Goal: Task Accomplishment & Management: Manage account settings

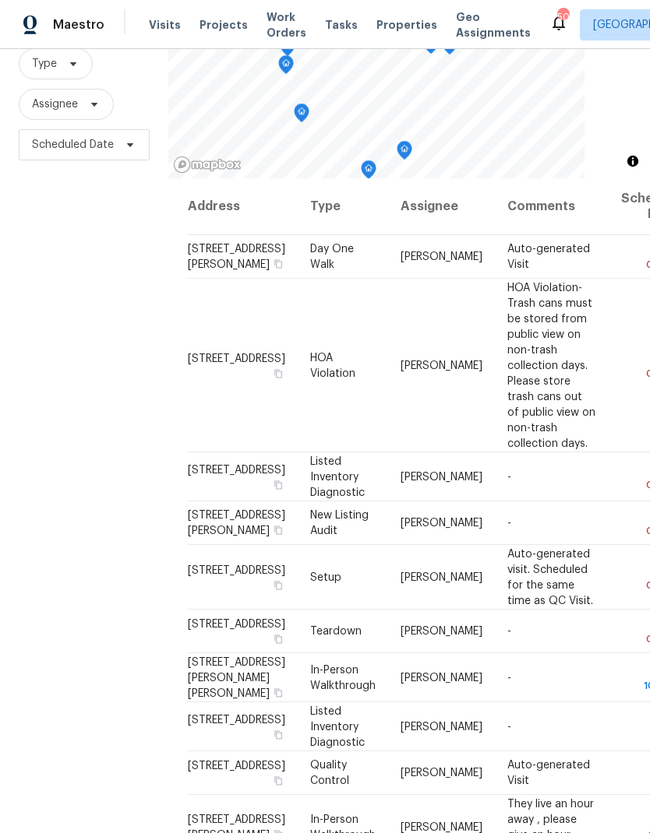
scroll to position [150, 0]
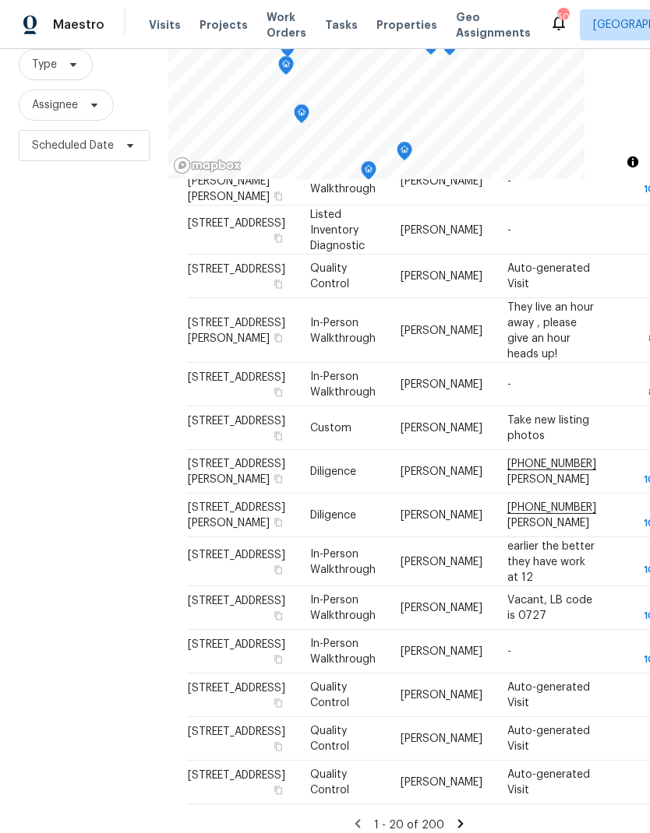
scroll to position [737, 0]
click at [458, 817] on icon at bounding box center [460, 824] width 14 height 14
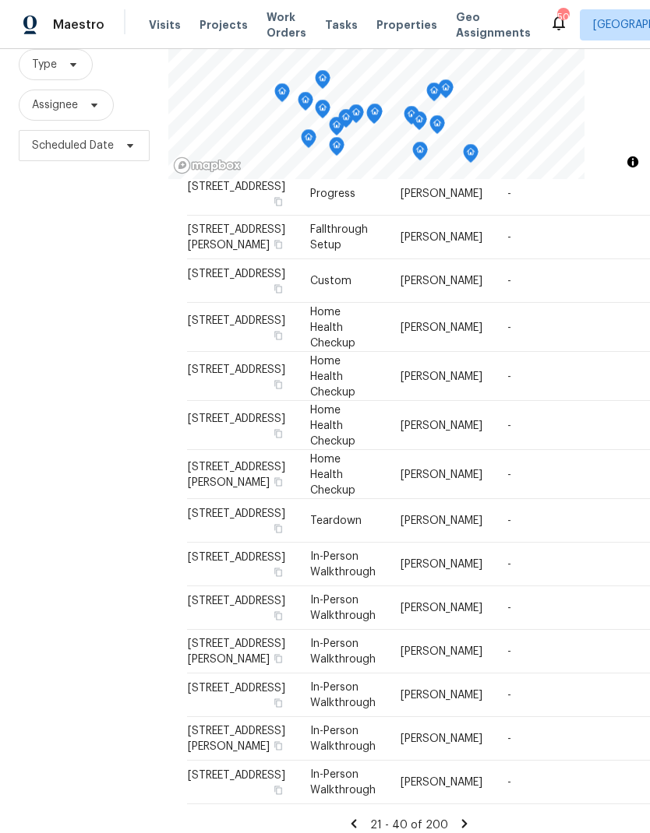
scroll to position [960, 0]
click at [361, 817] on icon at bounding box center [354, 824] width 14 height 14
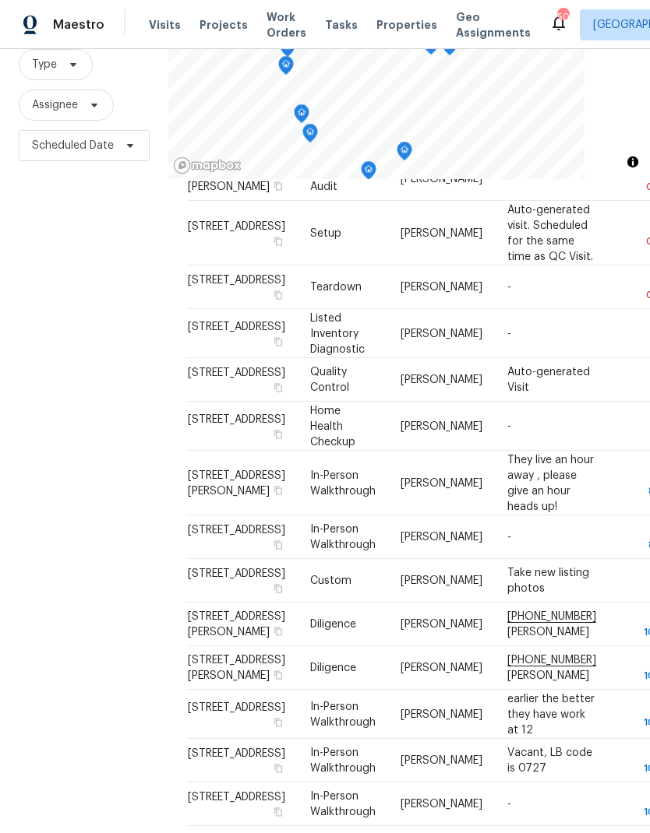
scroll to position [0, 0]
click at [0, 0] on icon at bounding box center [0, 0] width 0 height 0
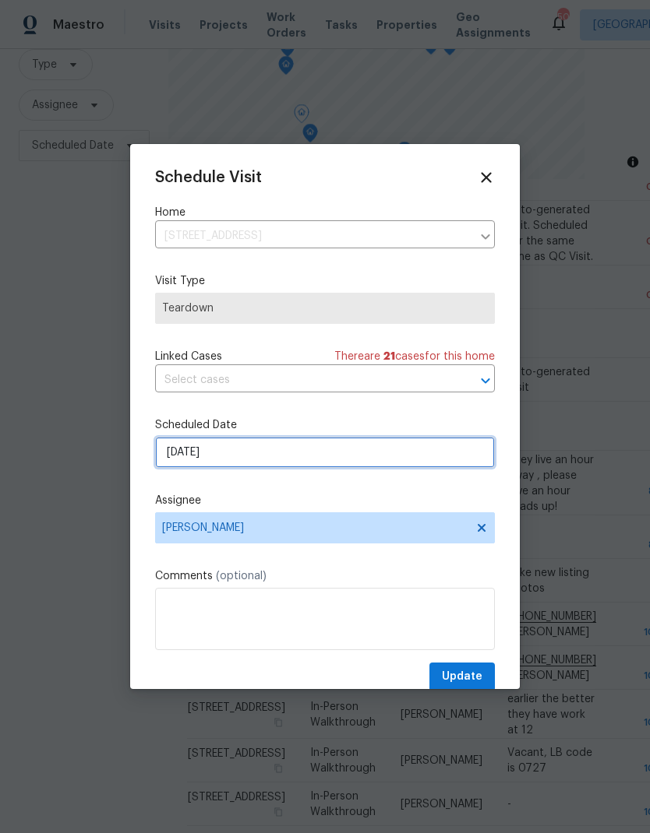
click at [284, 451] on input "8/24/2025" at bounding box center [325, 452] width 340 height 31
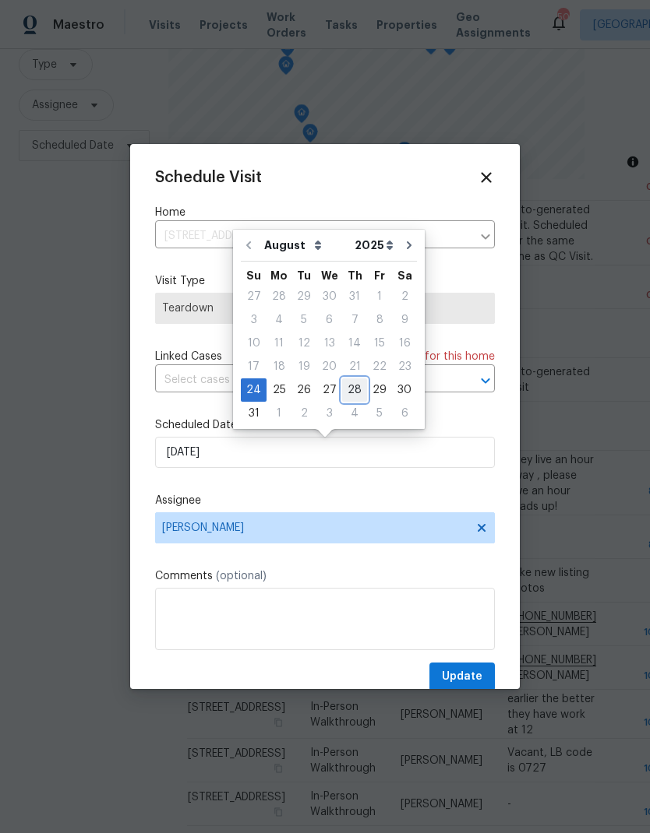
click at [347, 392] on div "28" at bounding box center [354, 390] width 25 height 22
type input "8/28/2025"
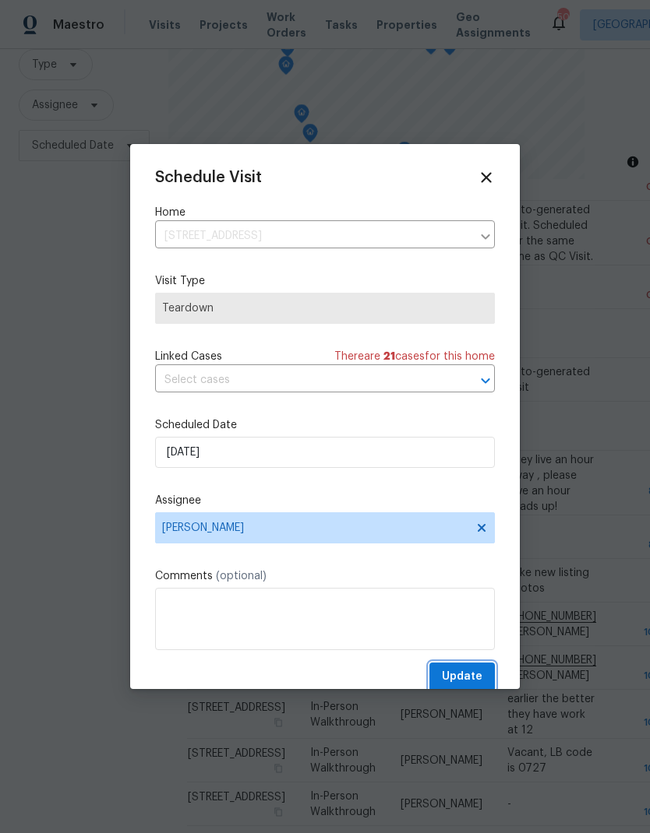
click at [460, 672] on span "Update" at bounding box center [462, 676] width 40 height 19
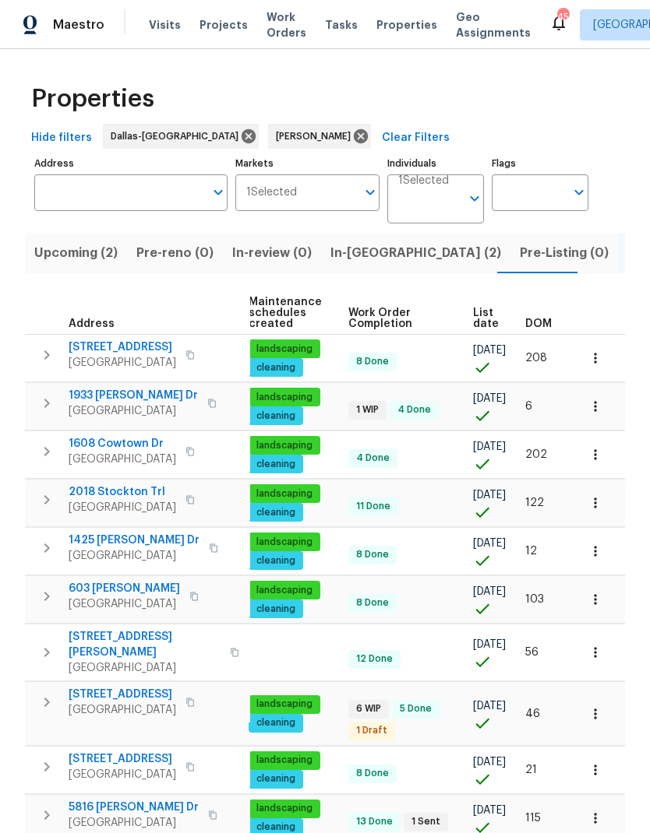
scroll to position [0, 227]
click at [546, 320] on span "DOM" at bounding box center [538, 324] width 26 height 11
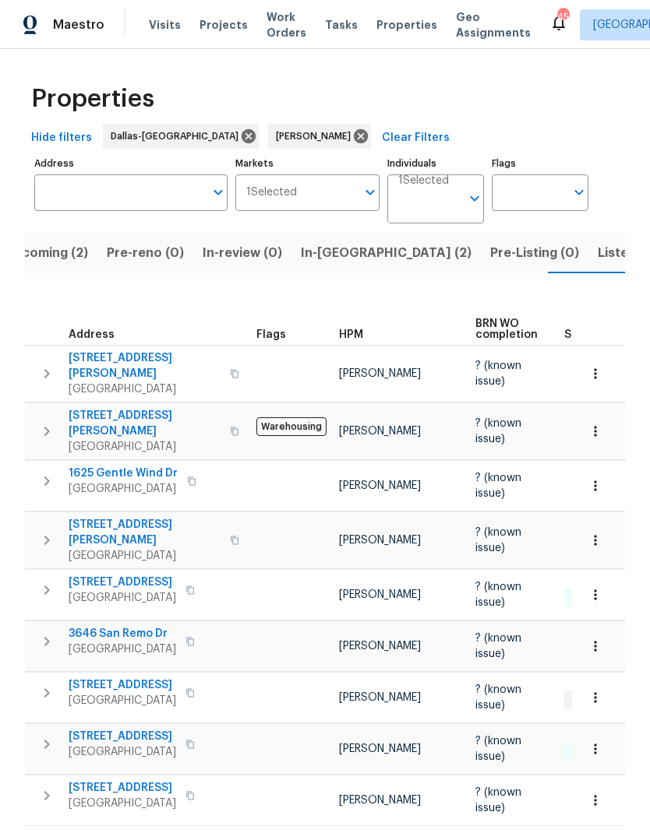
click at [597, 253] on span "Listed (14)" at bounding box center [629, 253] width 65 height 22
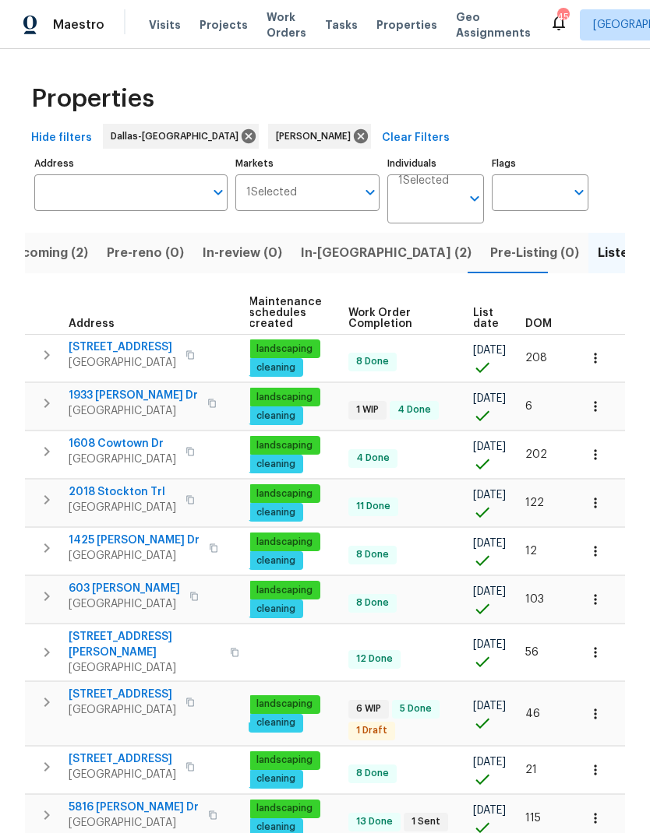
scroll to position [0, 227]
click at [538, 322] on span "DOM" at bounding box center [538, 324] width 26 height 11
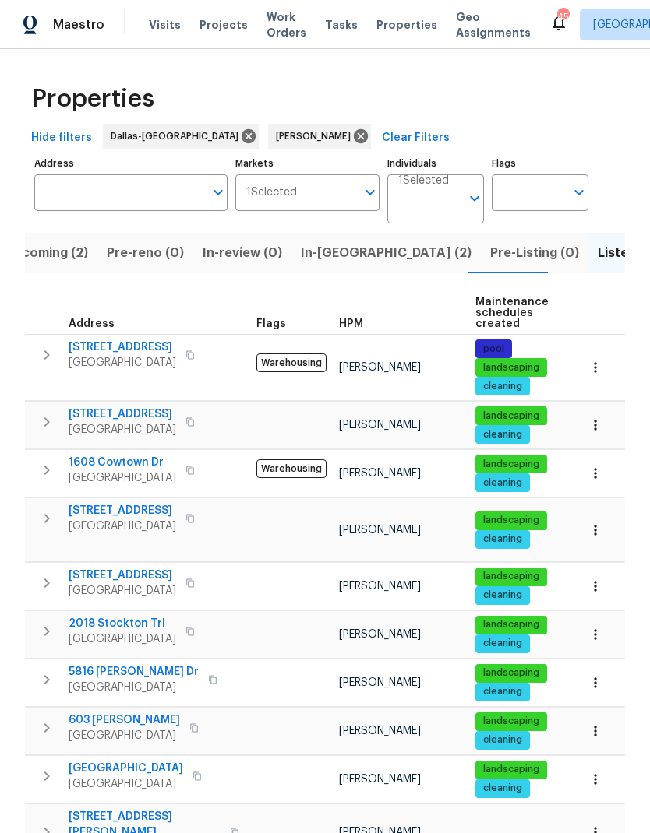
click at [137, 514] on span "2805 Monthaven Dr" at bounding box center [122, 511] width 107 height 16
click at [119, 340] on span "7217 Nosilla St" at bounding box center [122, 348] width 107 height 16
click at [146, 410] on span "2201 Shady Meadow Ct" at bounding box center [122, 415] width 107 height 16
click at [101, 466] on span "1608 Cowtown Dr" at bounding box center [122, 463] width 107 height 16
click at [100, 508] on span "2805 Monthaven Dr" at bounding box center [122, 511] width 107 height 16
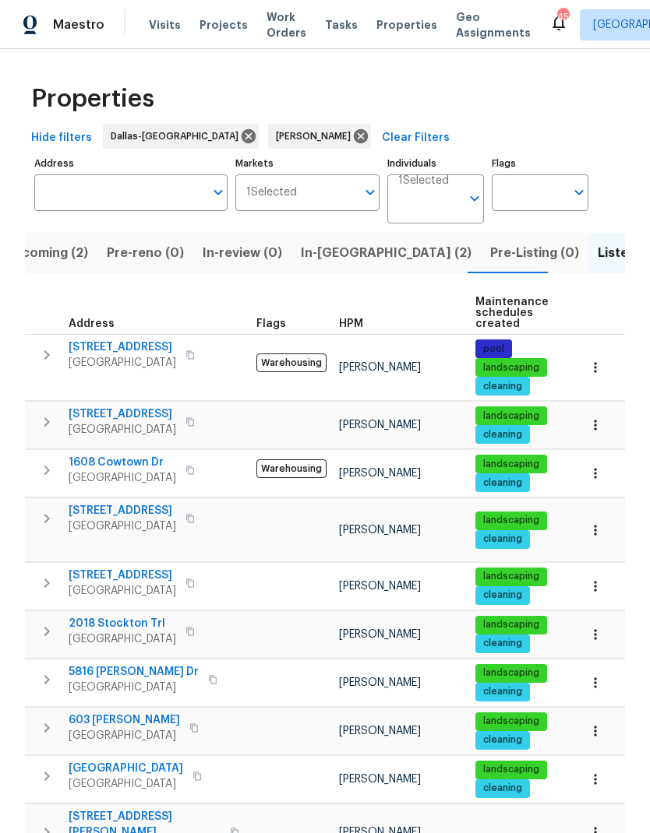
click at [36, 518] on button "button" at bounding box center [46, 518] width 31 height 31
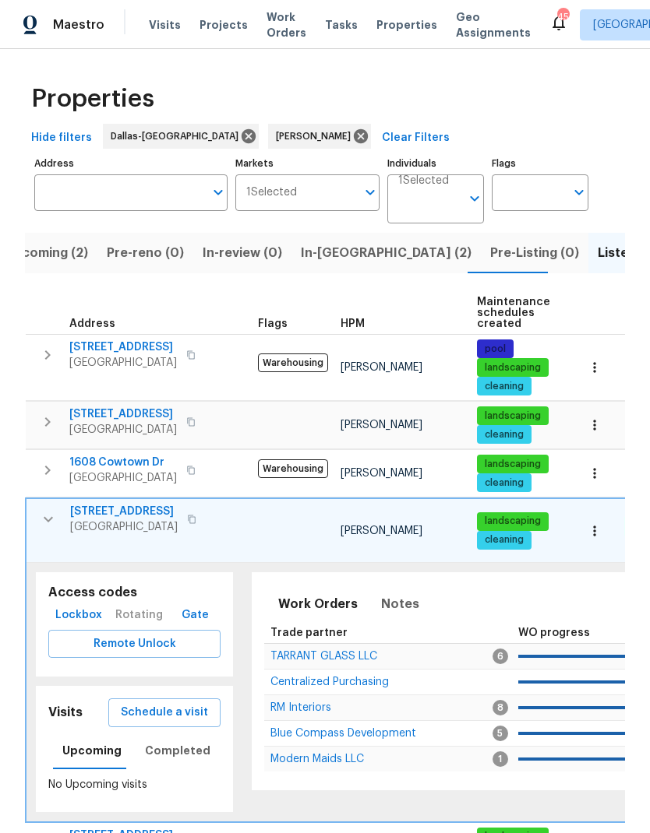
click at [186, 703] on span "Schedule a visit" at bounding box center [164, 712] width 87 height 19
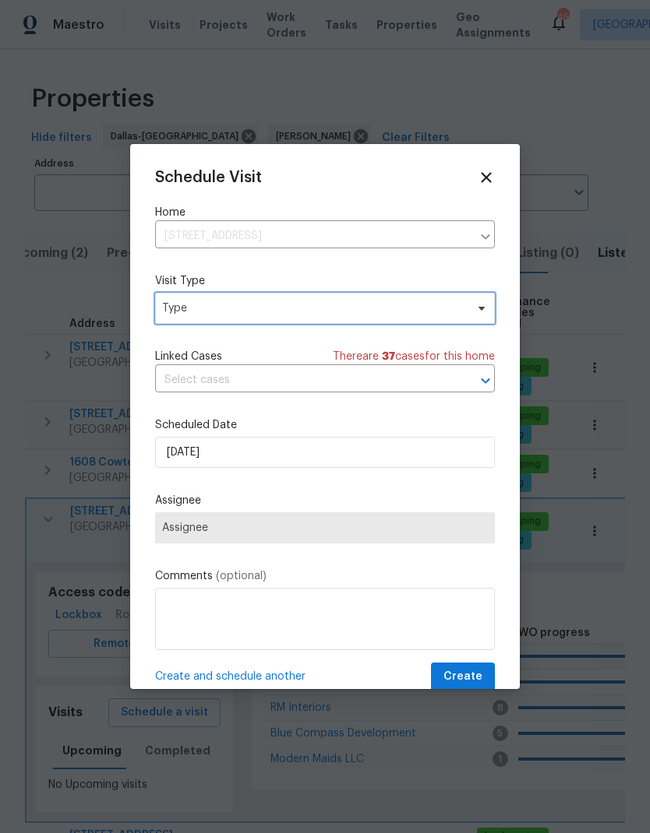
click at [205, 294] on span "Type" at bounding box center [325, 308] width 340 height 31
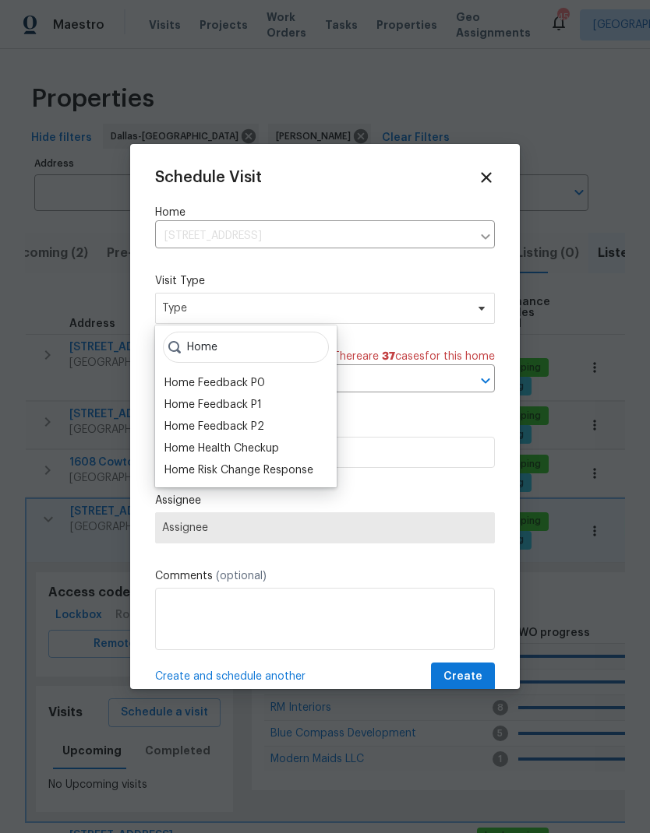
type input "Home"
click at [197, 447] on div "Home Health Checkup" at bounding box center [221, 449] width 114 height 16
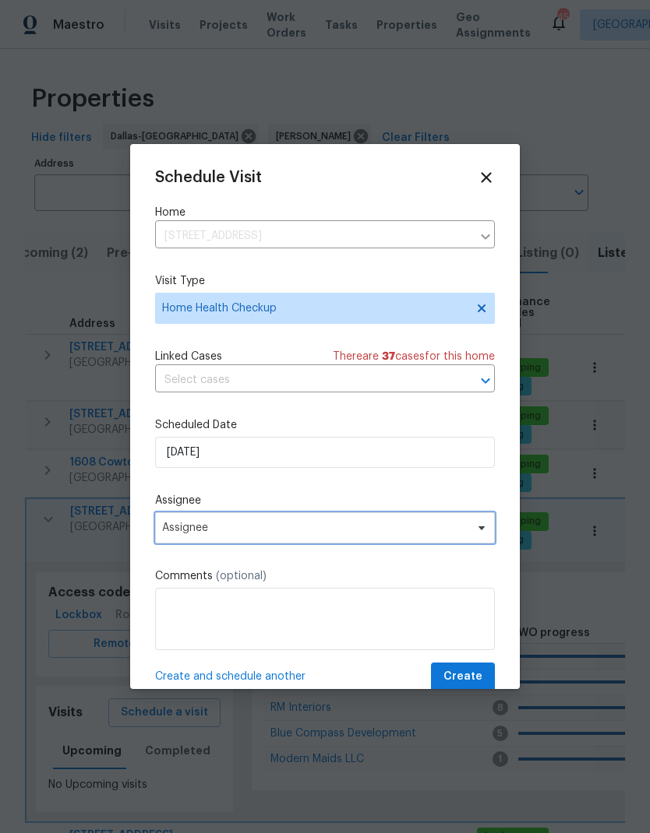
click at [189, 532] on span "Assignee" at bounding box center [314, 528] width 305 height 12
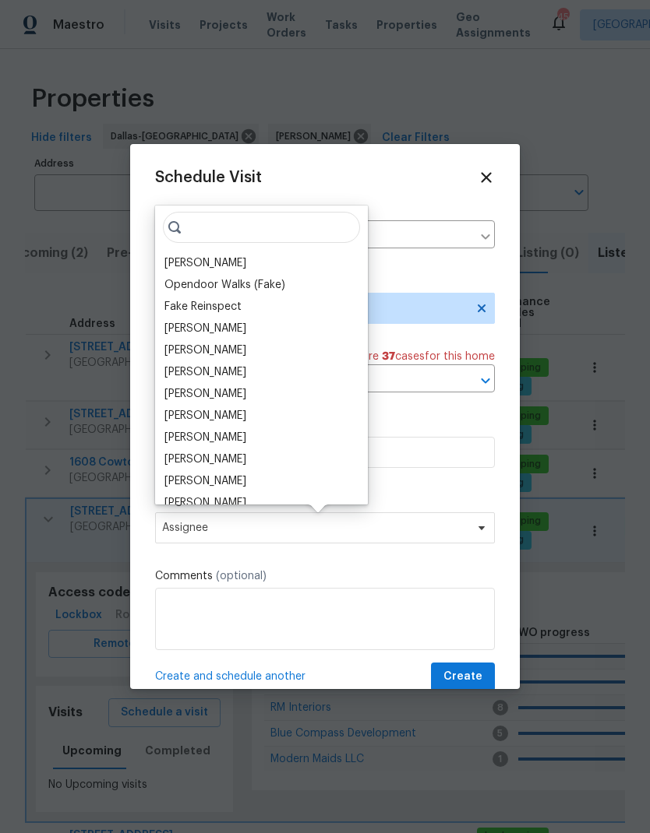
click at [194, 262] on div "[PERSON_NAME]" at bounding box center [205, 263] width 82 height 16
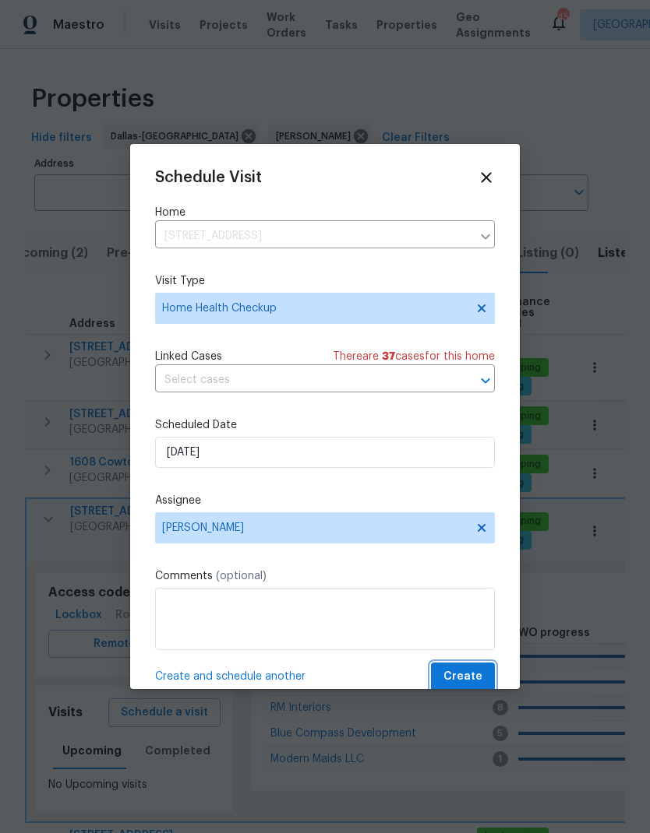
click at [461, 680] on span "Create" at bounding box center [462, 676] width 39 height 19
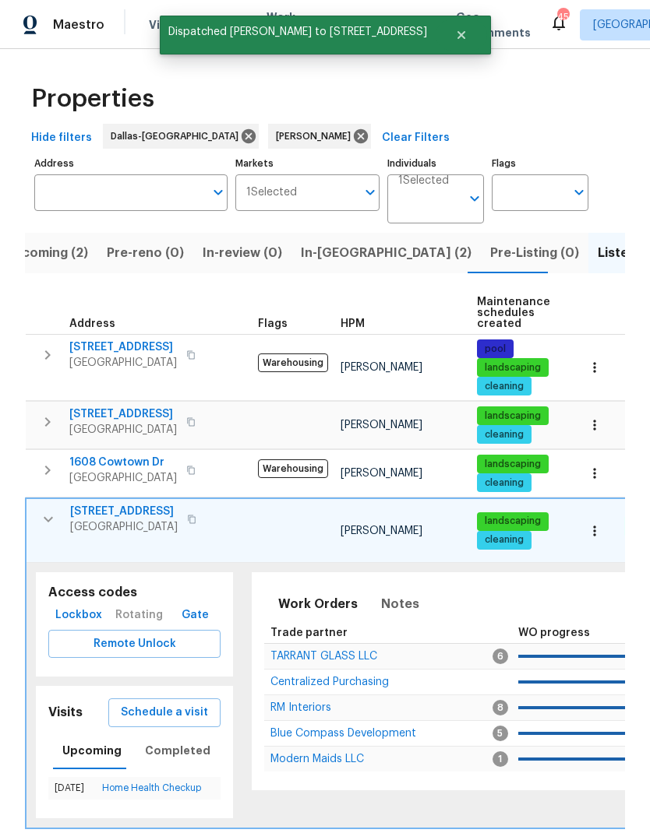
click at [48, 522] on icon "button" at bounding box center [48, 519] width 9 height 5
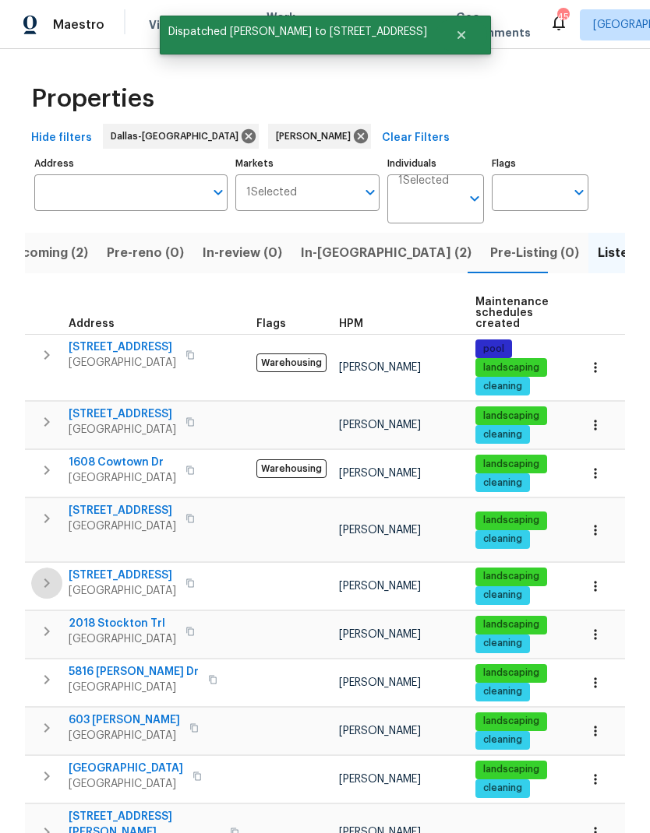
click at [48, 574] on icon "button" at bounding box center [46, 583] width 19 height 19
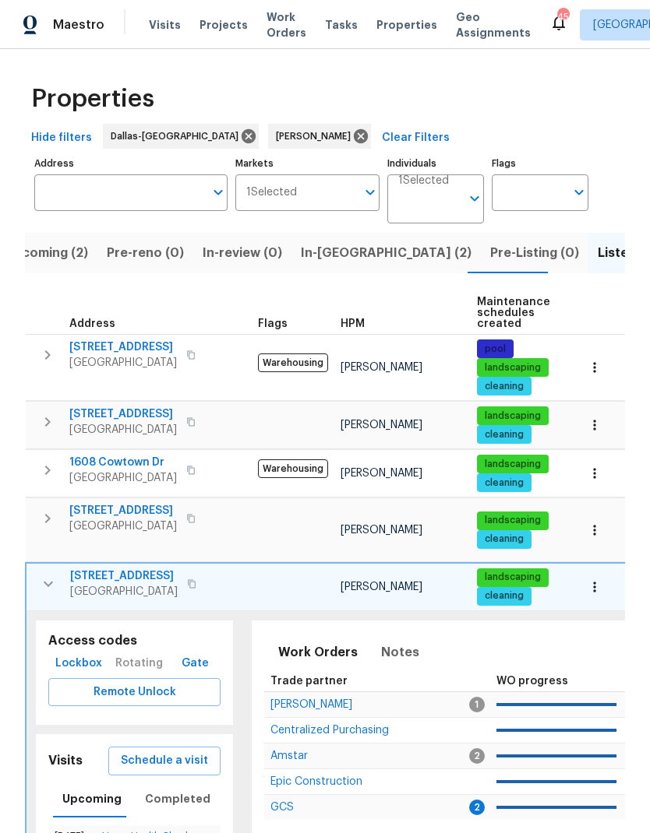
click at [122, 569] on span "925 Old Mill Cir" at bounding box center [123, 577] width 107 height 16
click at [46, 427] on icon "button" at bounding box center [47, 421] width 5 height 9
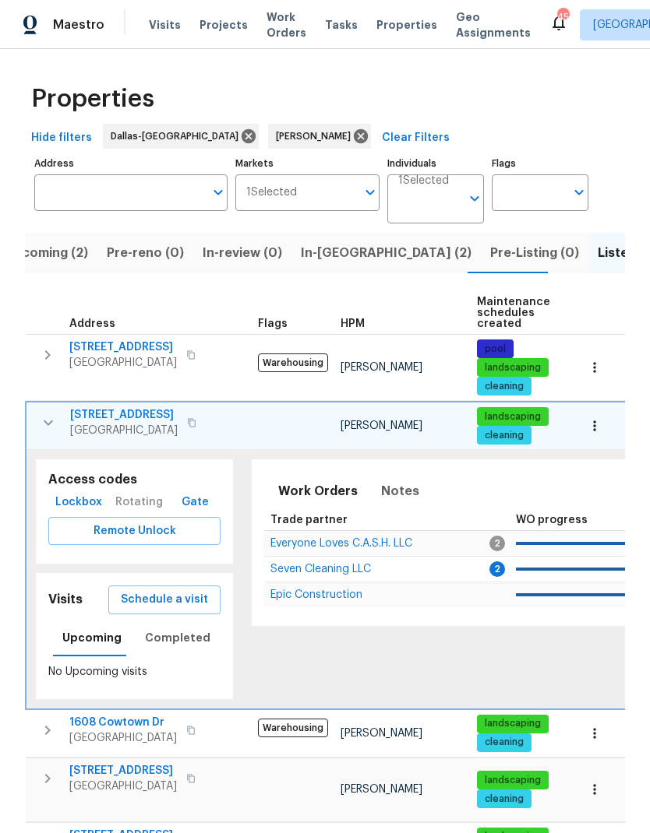
click at [173, 600] on span "Schedule a visit" at bounding box center [164, 599] width 87 height 19
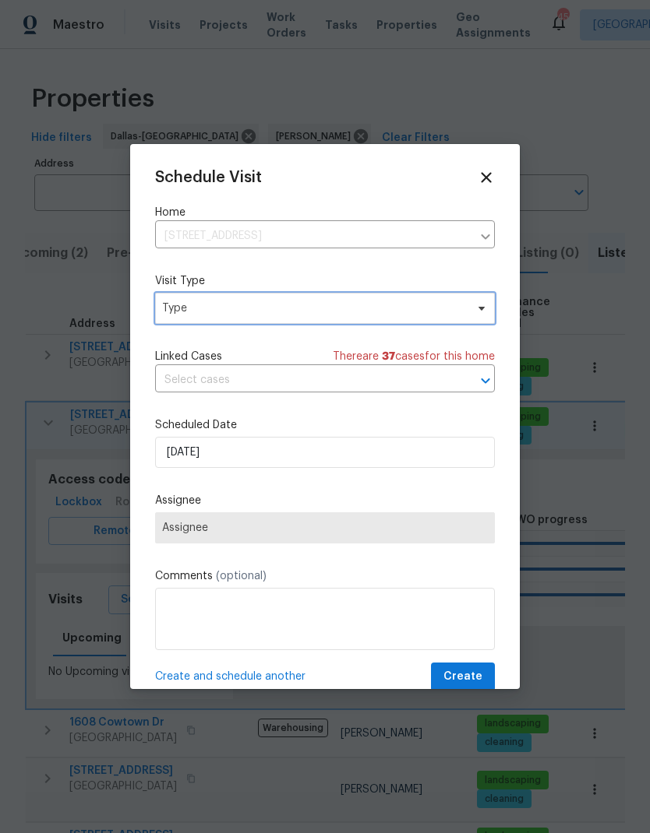
click at [206, 307] on span "Type" at bounding box center [313, 309] width 303 height 16
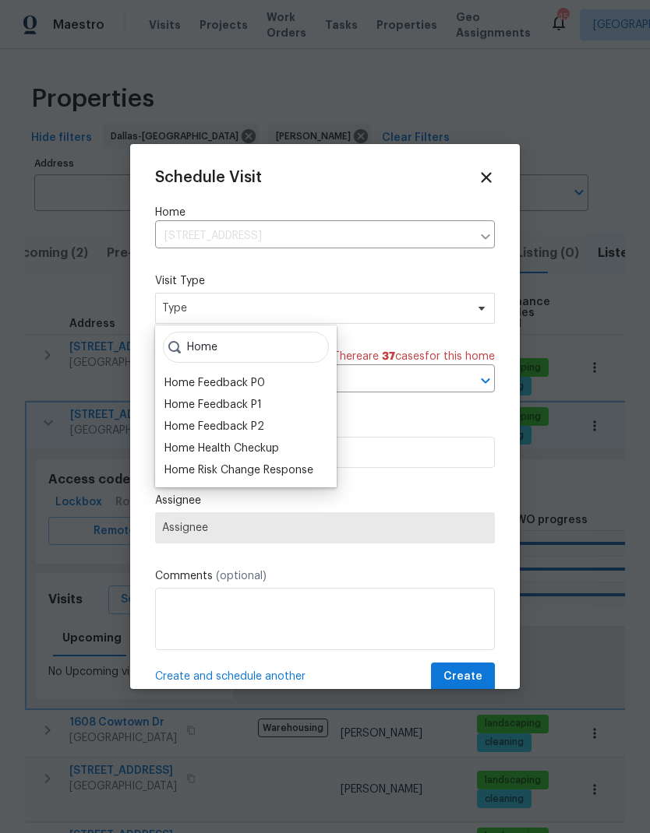
type input "Home"
click at [197, 454] on div "Home Health Checkup" at bounding box center [221, 449] width 114 height 16
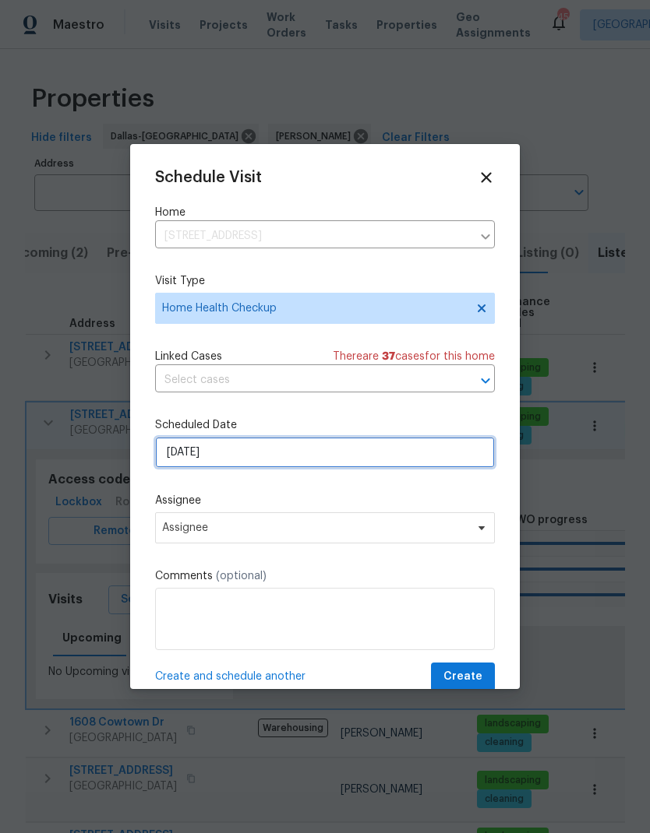
click at [346, 449] on input "8/25/2025" at bounding box center [325, 452] width 340 height 31
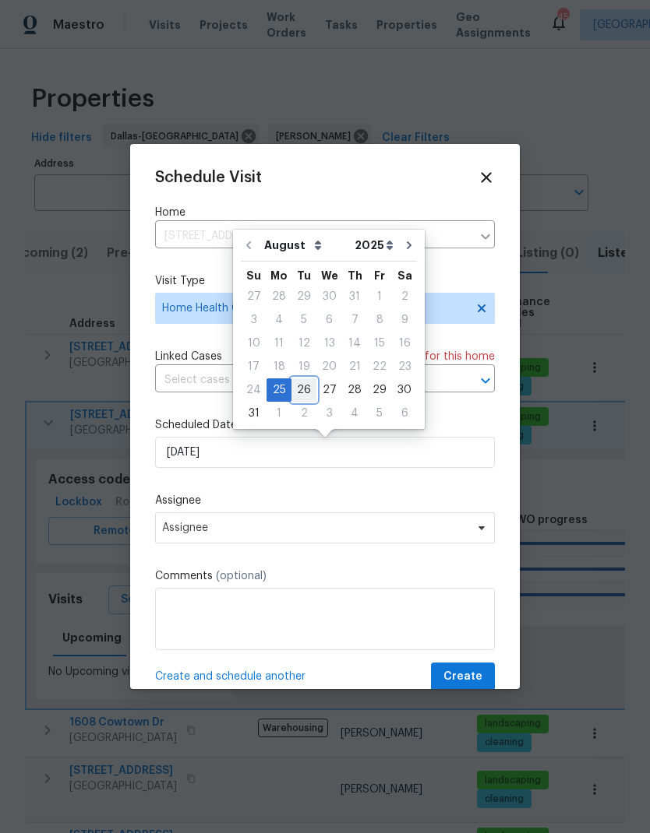
click at [295, 388] on div "26" at bounding box center [303, 390] width 25 height 22
type input "8/26/2025"
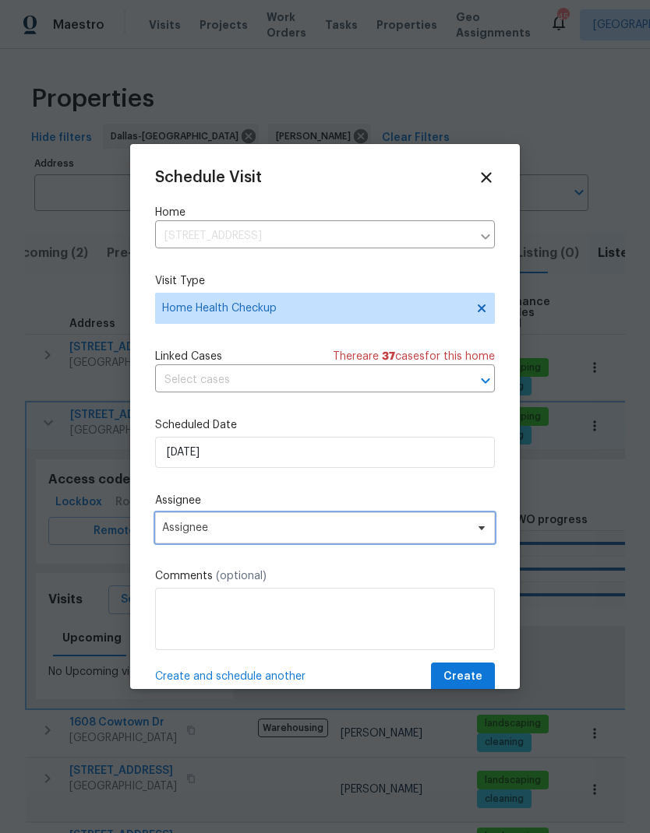
click at [336, 528] on span "Assignee" at bounding box center [314, 528] width 305 height 12
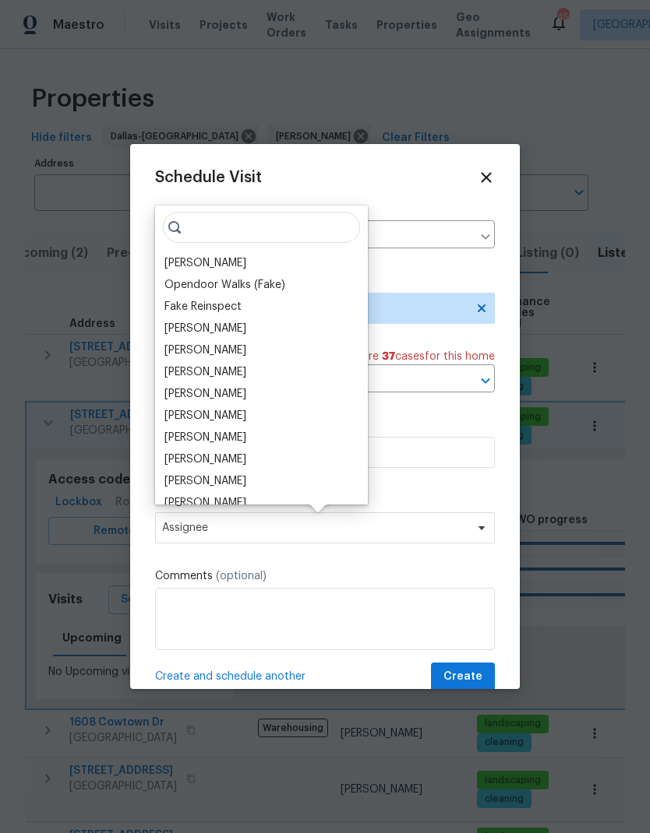
click at [229, 251] on div "Todd Jorgenson Opendoor Walks (Fake) Fake Reinspect Lee Patton Spencer Kleintop…" at bounding box center [261, 355] width 213 height 299
click at [218, 264] on div "[PERSON_NAME]" at bounding box center [205, 263] width 82 height 16
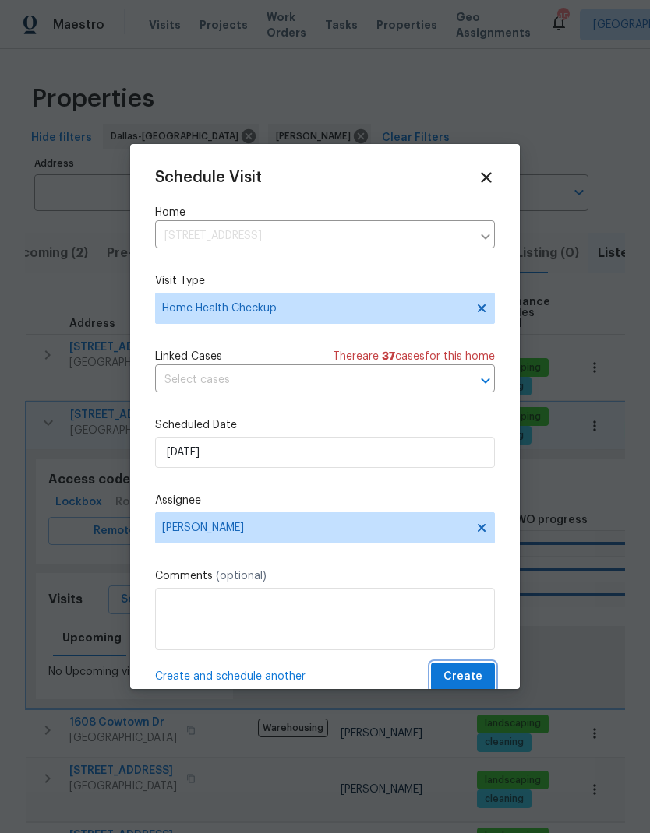
click at [455, 680] on span "Create" at bounding box center [462, 676] width 39 height 19
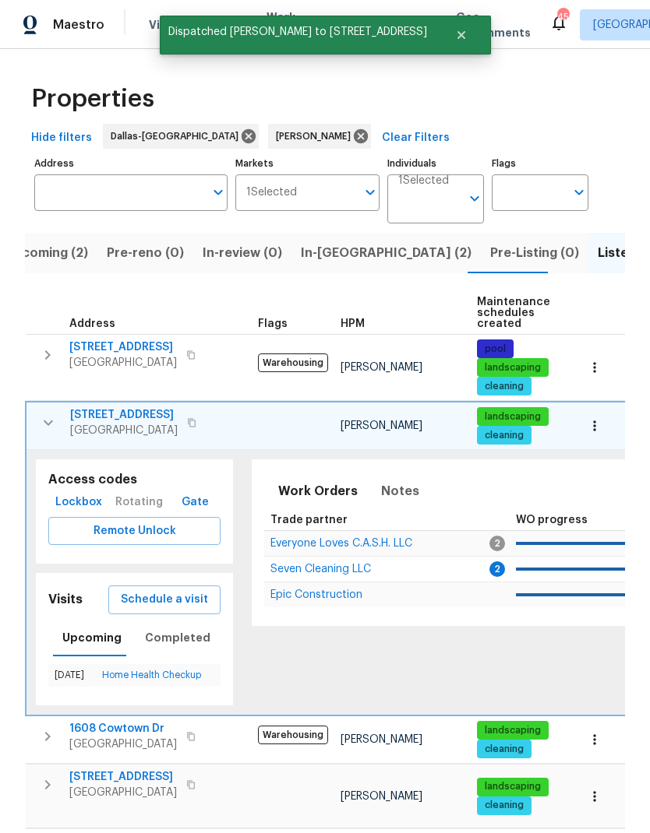
click at [43, 425] on icon "button" at bounding box center [48, 423] width 19 height 19
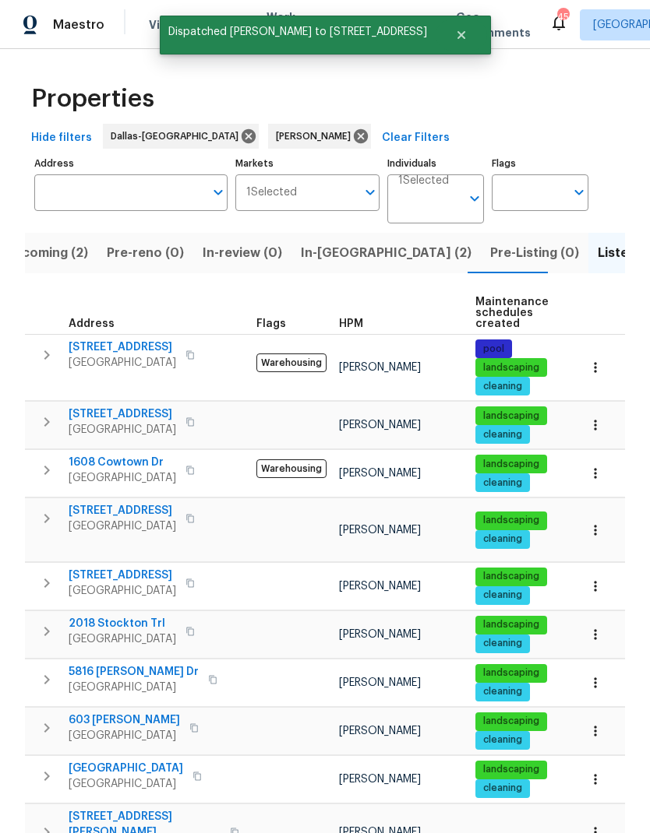
click at [47, 356] on icon "button" at bounding box center [46, 355] width 19 height 19
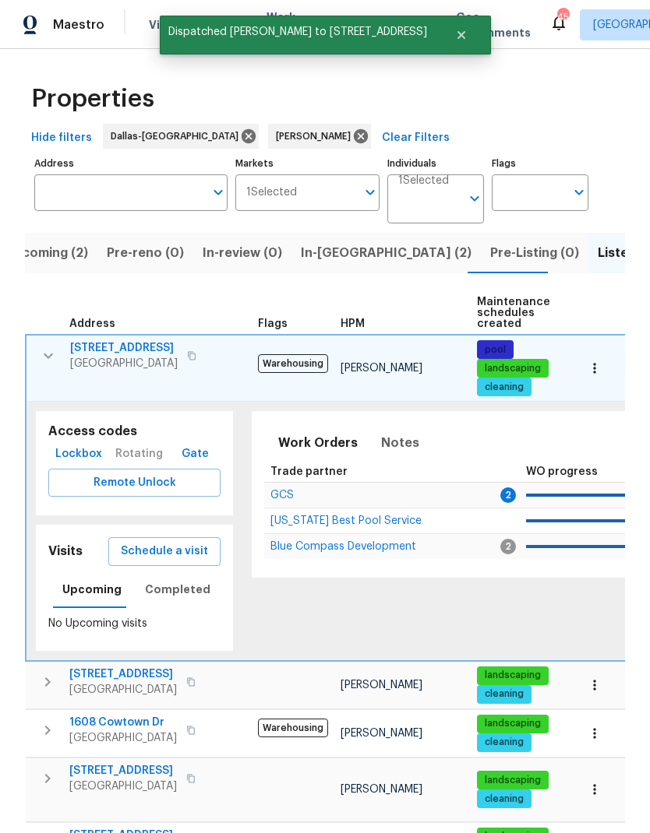
click at [48, 355] on icon "button" at bounding box center [48, 356] width 19 height 19
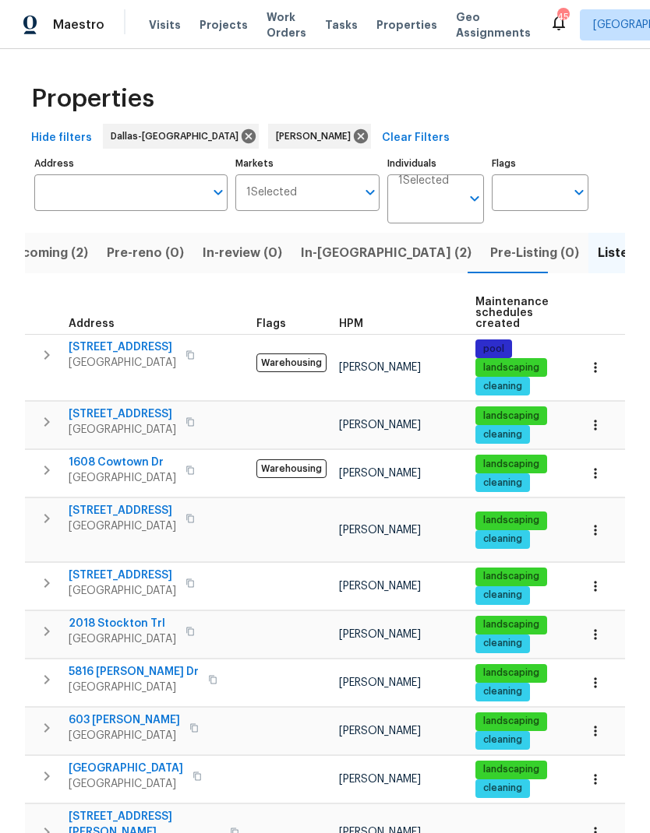
click at [51, 622] on icon "button" at bounding box center [46, 631] width 19 height 19
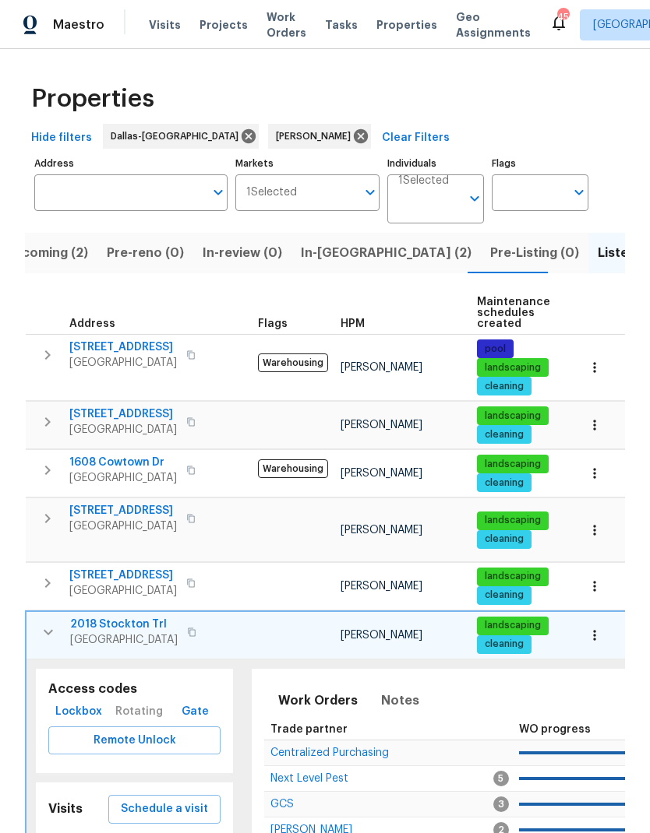
click at [136, 617] on span "2018 Stockton Trl" at bounding box center [123, 625] width 107 height 16
click at [48, 623] on icon "button" at bounding box center [48, 632] width 19 height 19
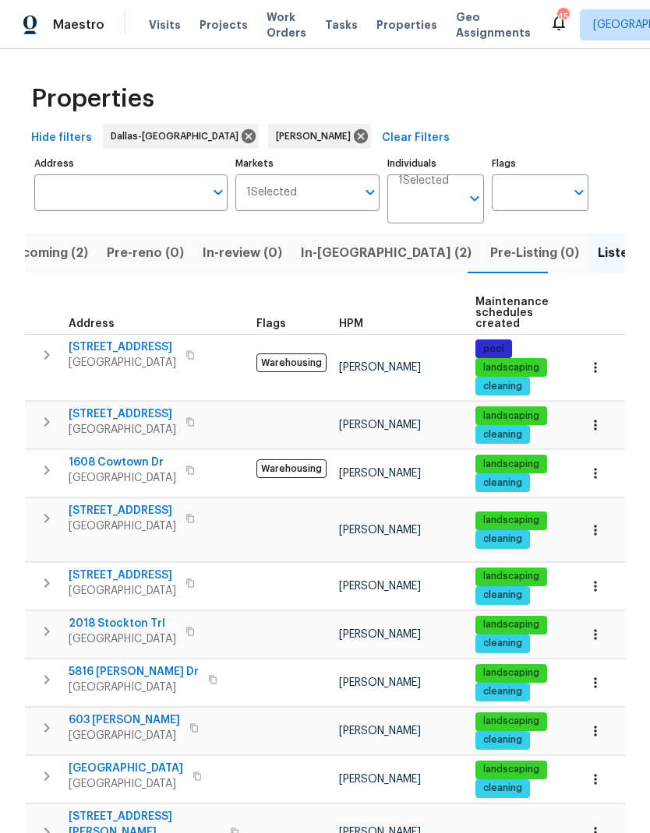
click at [50, 627] on icon "button" at bounding box center [46, 631] width 5 height 9
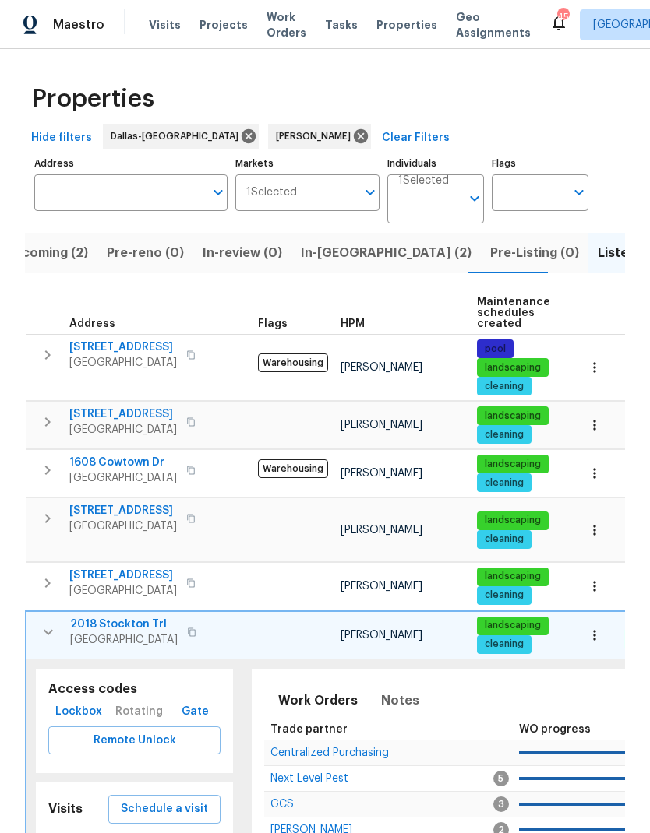
click at [157, 800] on span "Schedule a visit" at bounding box center [164, 809] width 87 height 19
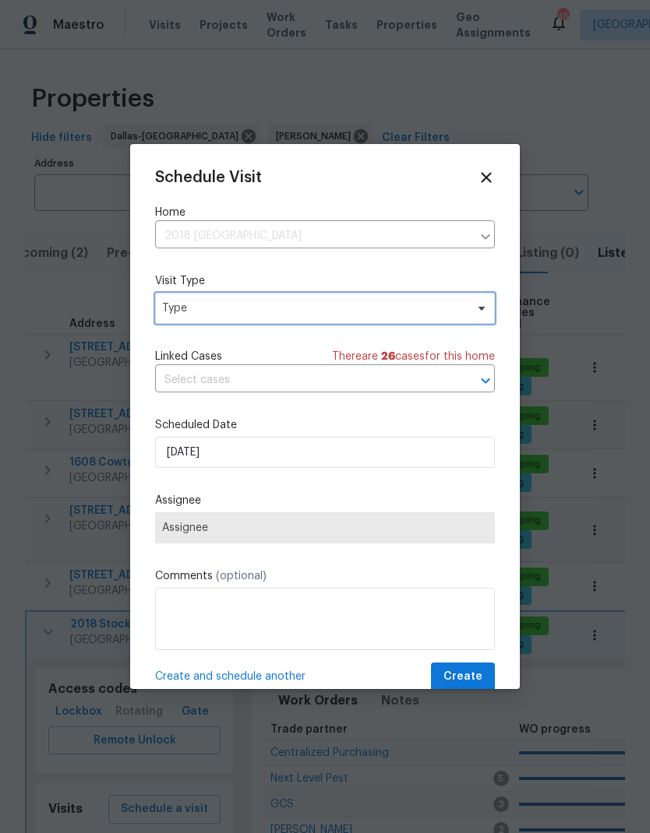
click at [189, 300] on span "Type" at bounding box center [325, 308] width 340 height 31
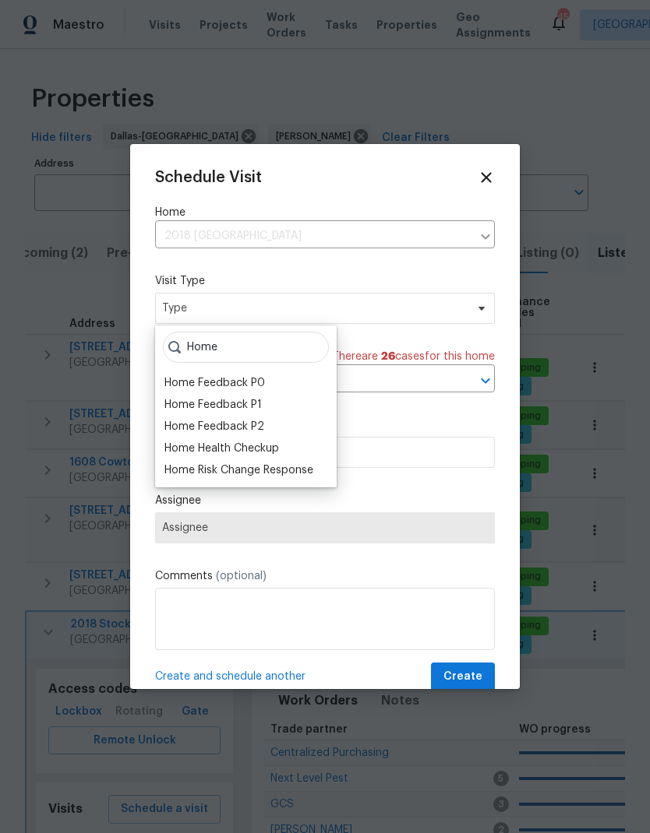
type input "Home"
click at [203, 449] on div "Home Health Checkup" at bounding box center [221, 449] width 114 height 16
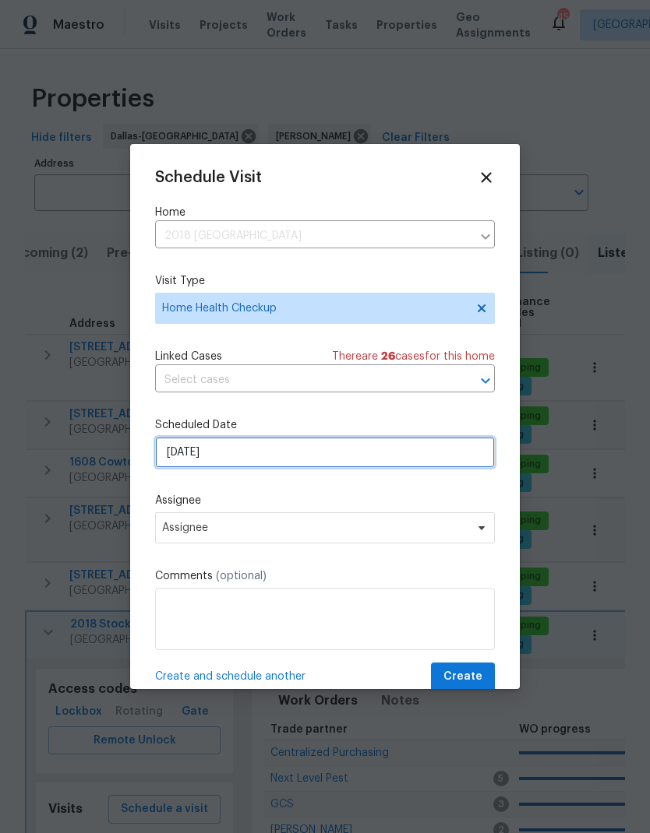
click at [196, 456] on input "8/25/2025" at bounding box center [325, 452] width 340 height 31
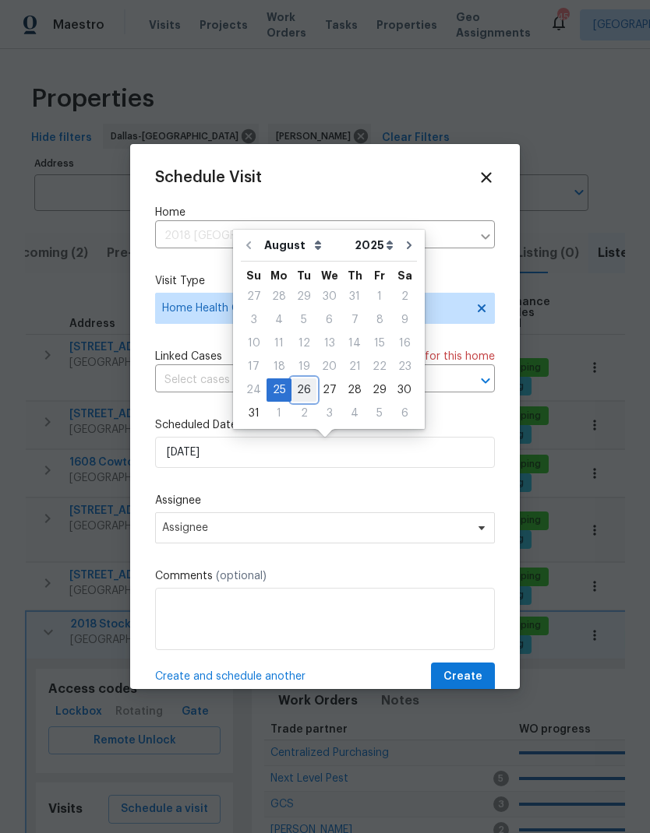
click at [305, 391] on div "26" at bounding box center [303, 390] width 25 height 22
type input "8/26/2025"
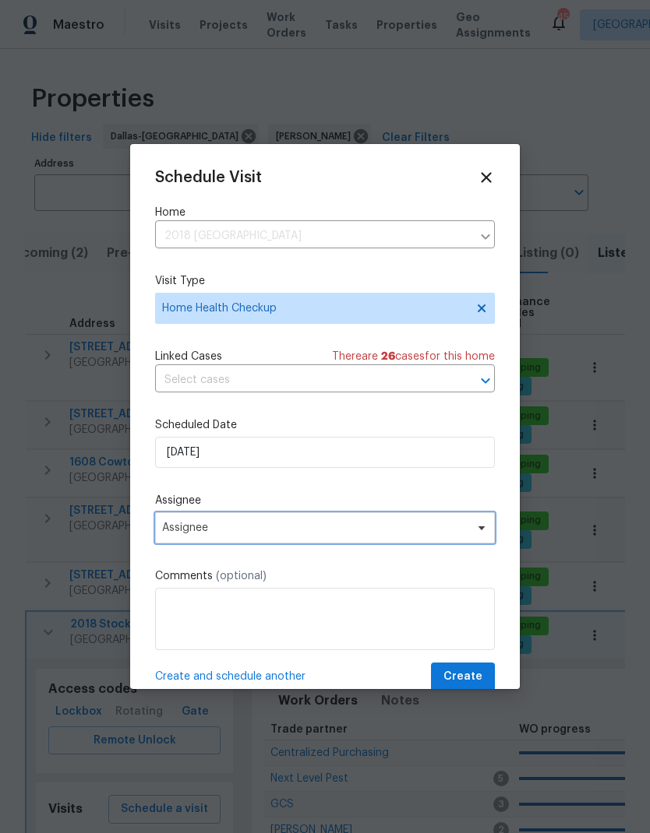
click at [387, 528] on span "Assignee" at bounding box center [314, 528] width 305 height 12
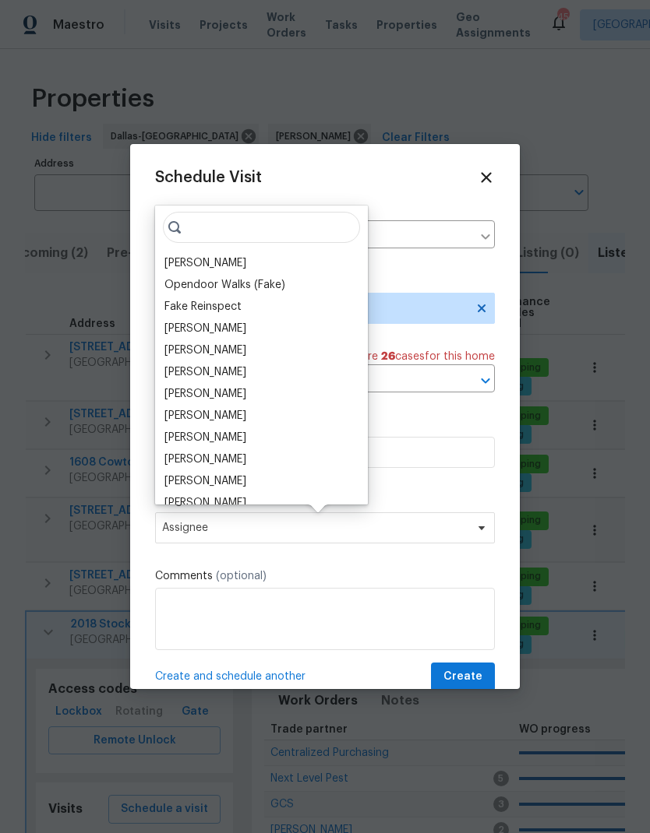
click at [196, 259] on div "[PERSON_NAME]" at bounding box center [205, 263] width 82 height 16
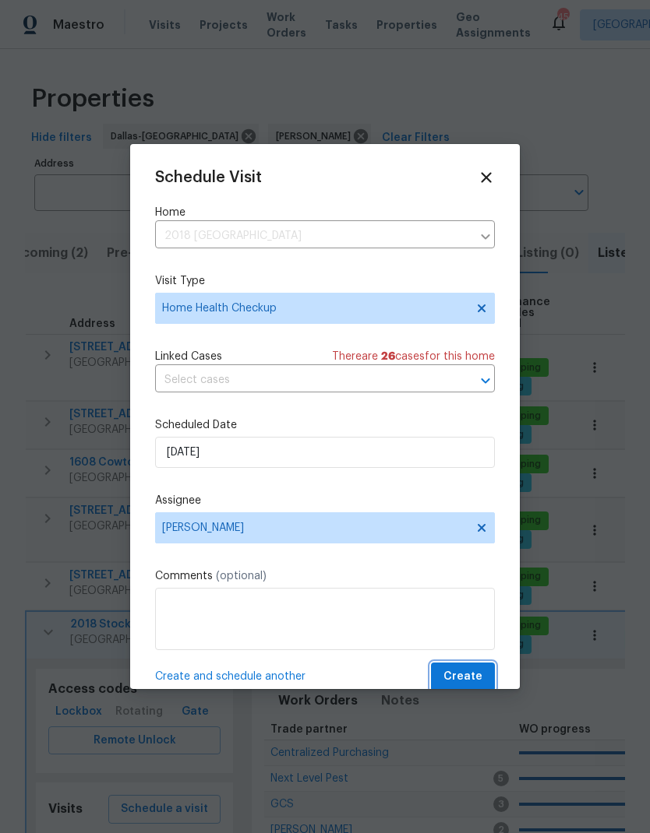
click at [470, 674] on span "Create" at bounding box center [462, 676] width 39 height 19
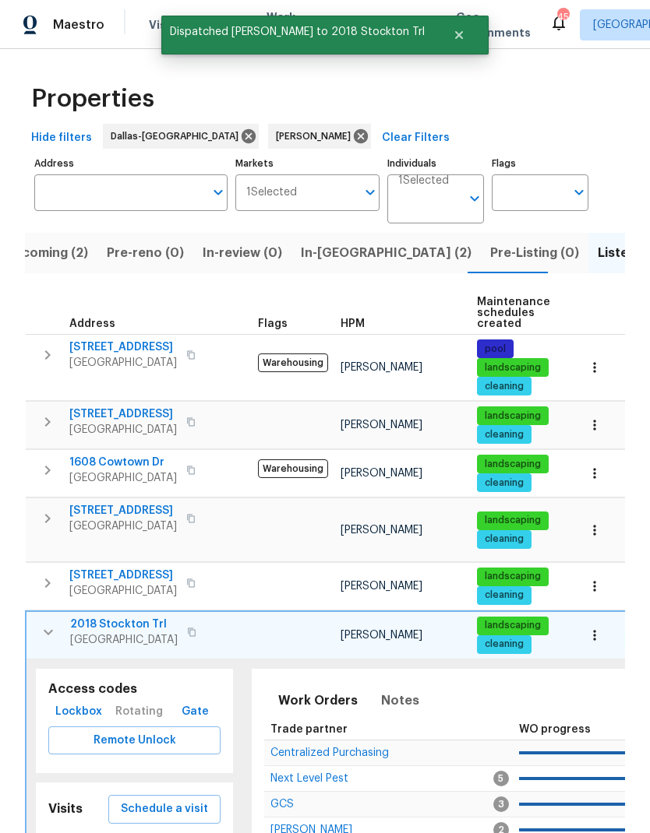
click at [47, 630] on icon "button" at bounding box center [48, 632] width 9 height 5
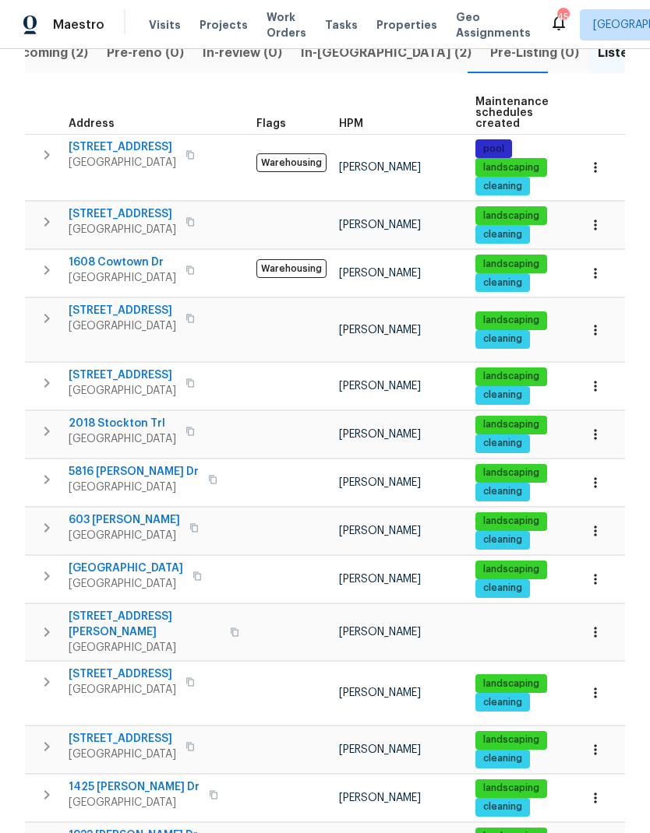
click at [48, 673] on icon "button" at bounding box center [46, 682] width 19 height 19
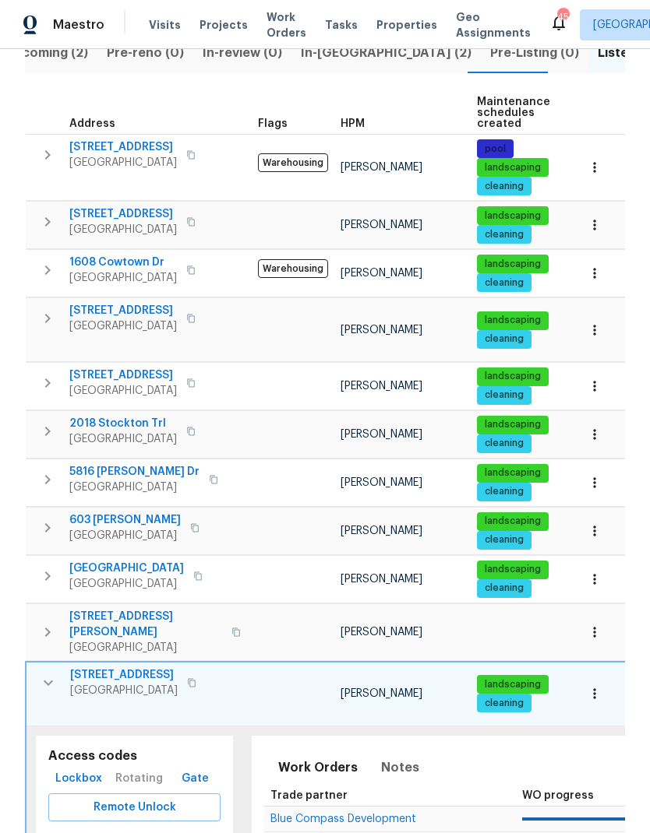
click at [100, 667] on span "2517 Laredo Ct" at bounding box center [123, 675] width 107 height 16
click at [38, 623] on icon "button" at bounding box center [47, 632] width 19 height 19
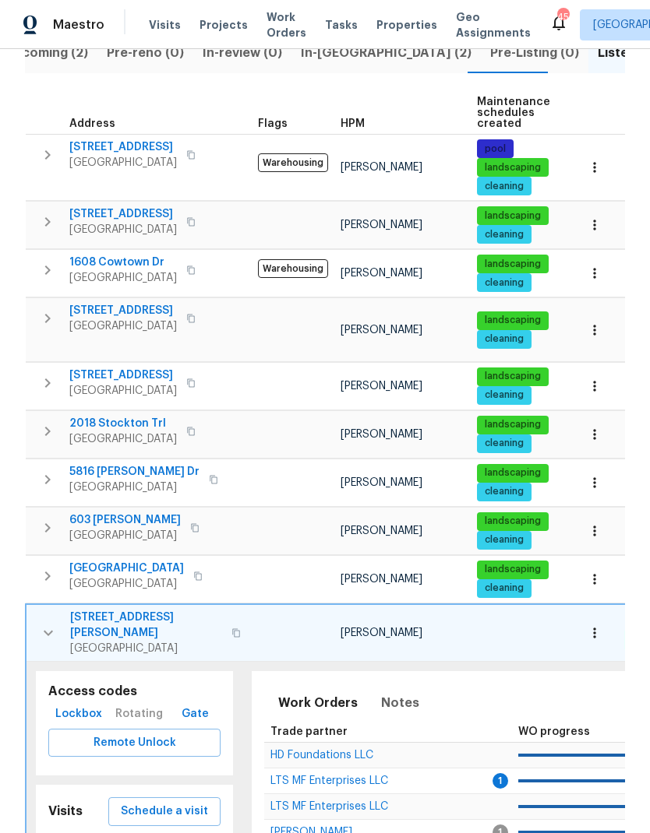
click at [83, 610] on span "917 Bower Dr" at bounding box center [146, 625] width 152 height 31
click at [56, 624] on icon "button" at bounding box center [48, 633] width 19 height 19
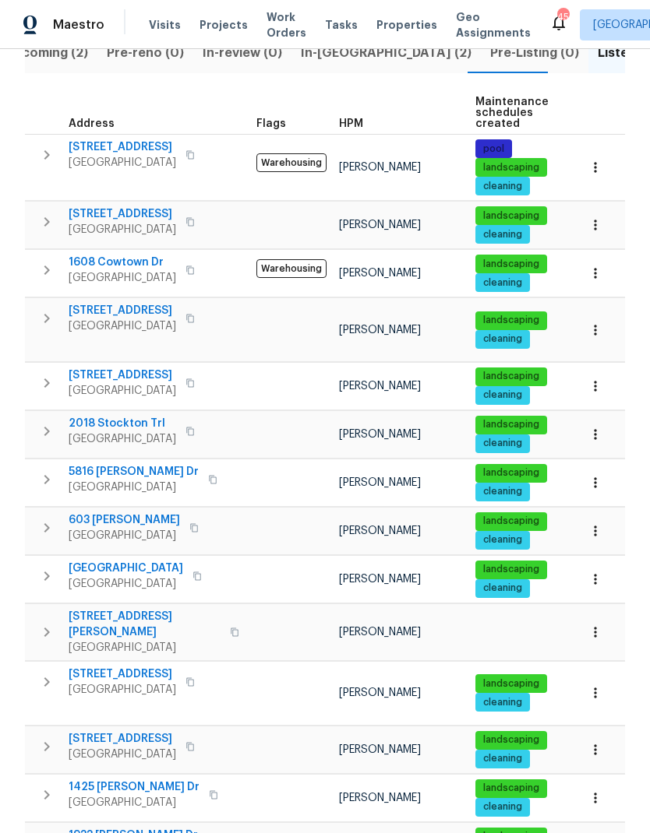
click at [41, 623] on icon "button" at bounding box center [46, 632] width 19 height 19
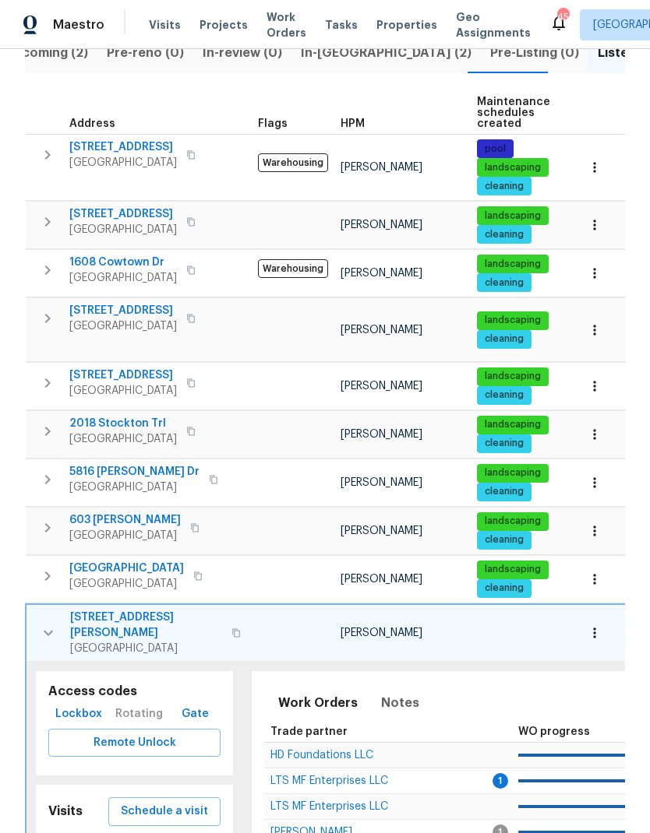
click at [192, 802] on span "Schedule a visit" at bounding box center [164, 811] width 87 height 19
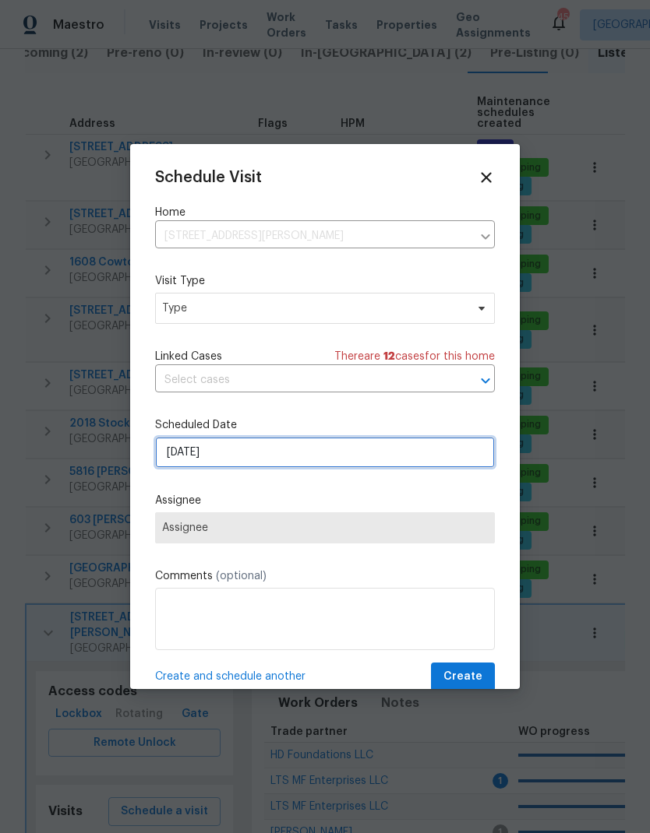
click at [318, 456] on input "8/25/2025" at bounding box center [325, 452] width 340 height 31
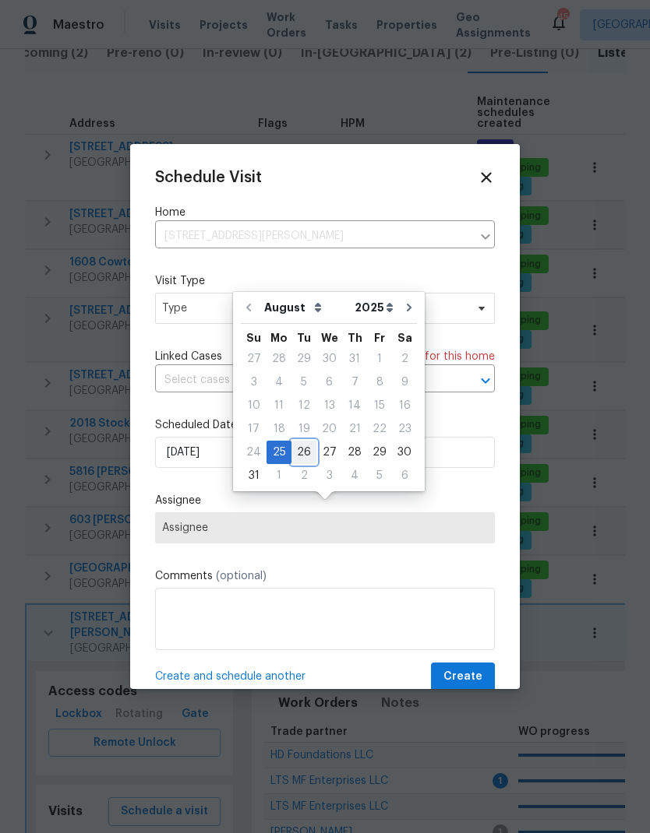
click at [305, 442] on div "26" at bounding box center [303, 453] width 25 height 22
type input "8/26/2025"
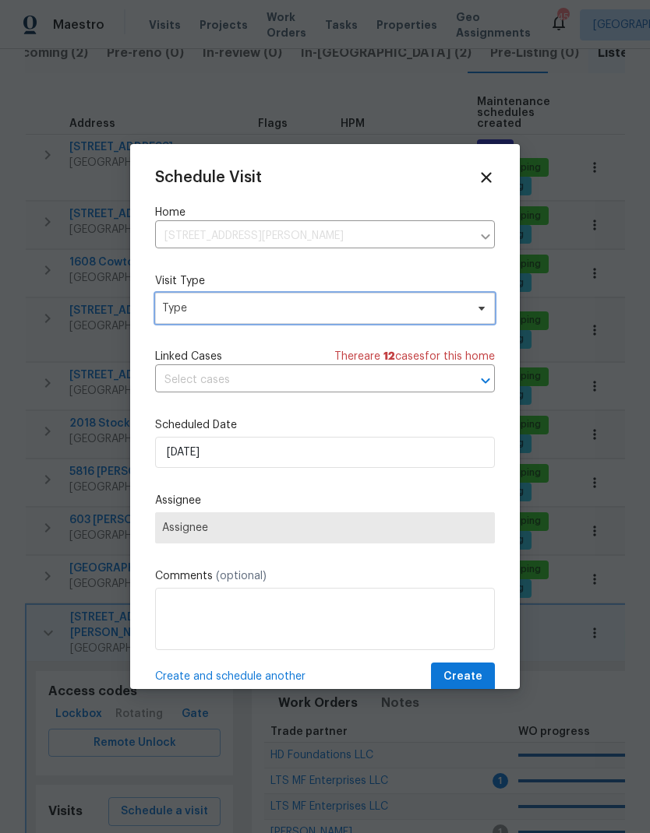
click at [322, 312] on span "Type" at bounding box center [313, 309] width 303 height 16
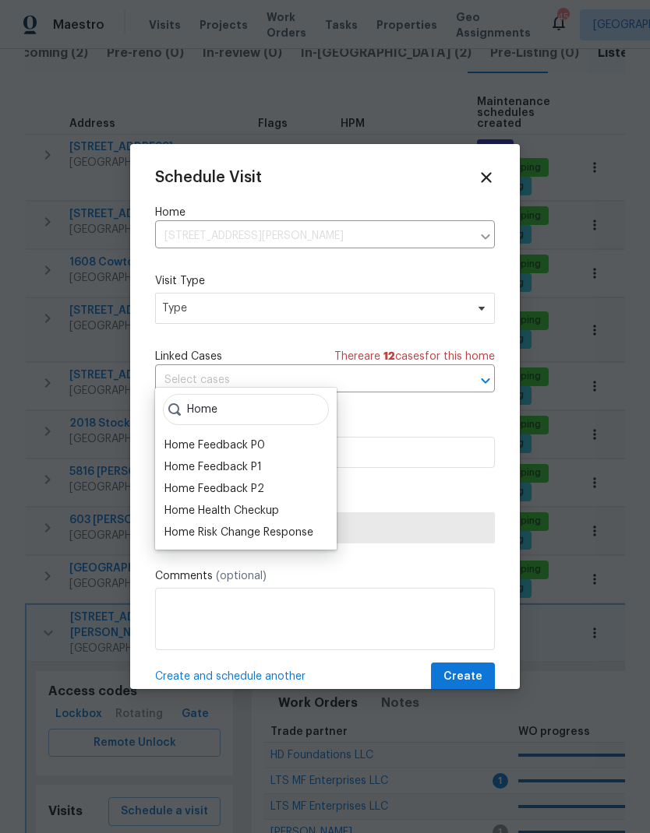
type input "Home"
click at [244, 503] on div "Home Health Checkup" at bounding box center [221, 511] width 114 height 16
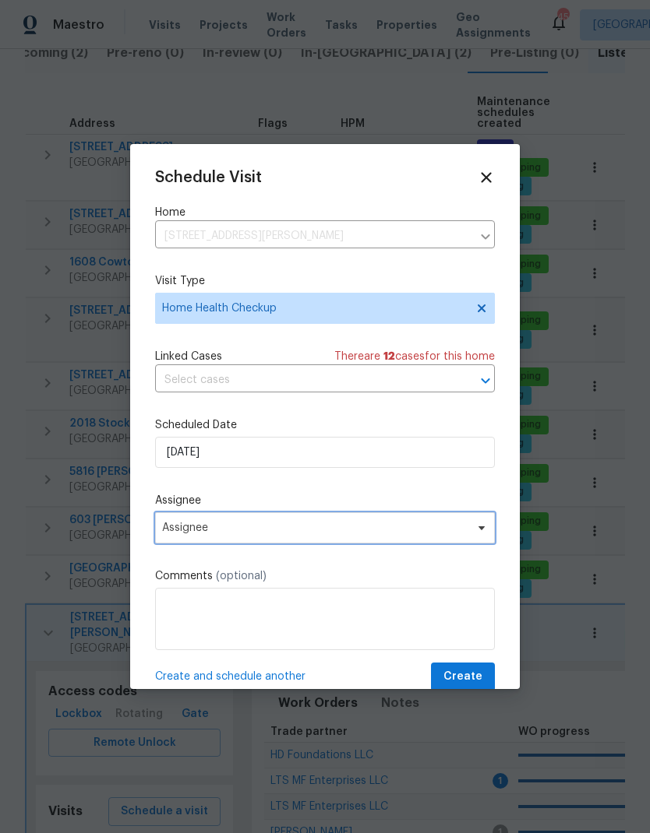
click at [338, 533] on span "Assignee" at bounding box center [314, 528] width 305 height 12
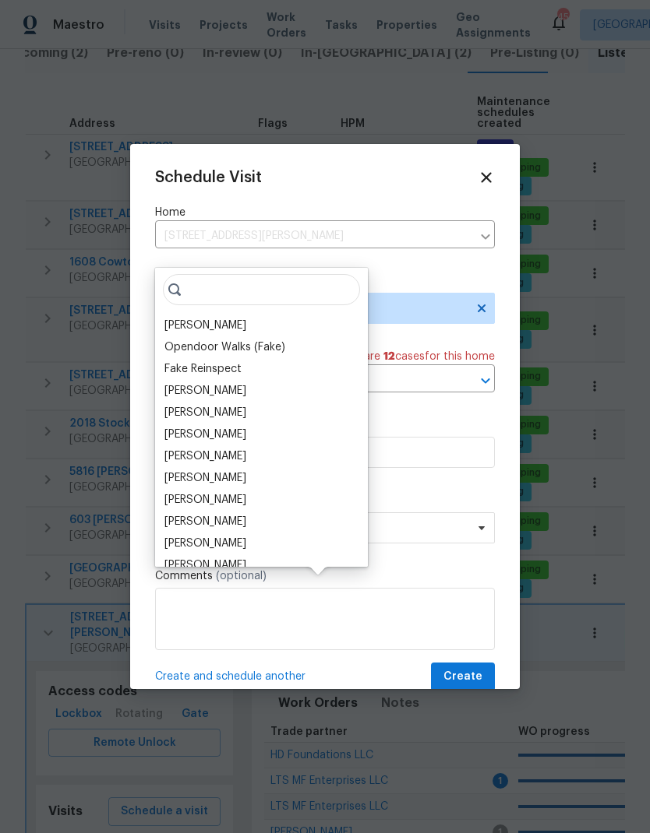
click at [226, 318] on div "[PERSON_NAME]" at bounding box center [205, 326] width 82 height 16
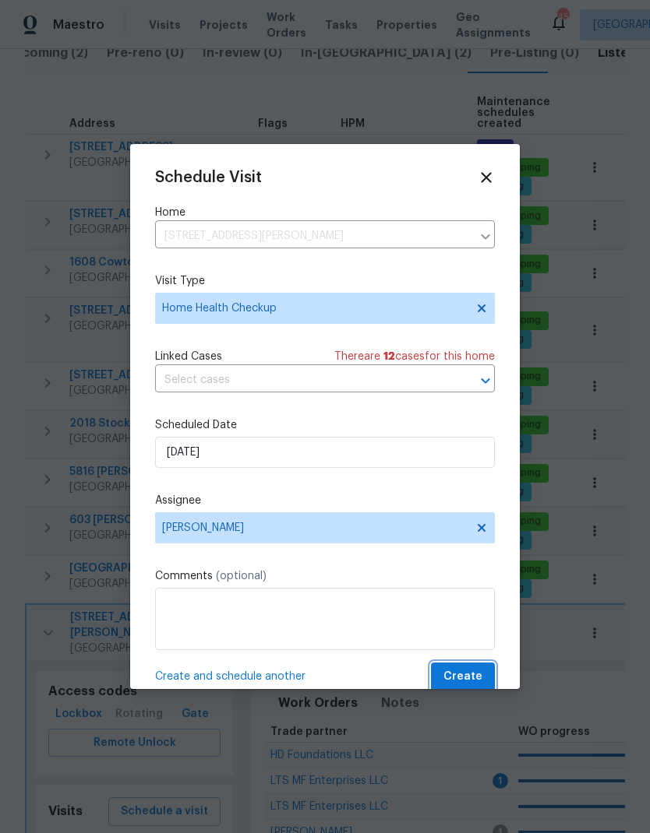
click at [462, 679] on span "Create" at bounding box center [462, 676] width 39 height 19
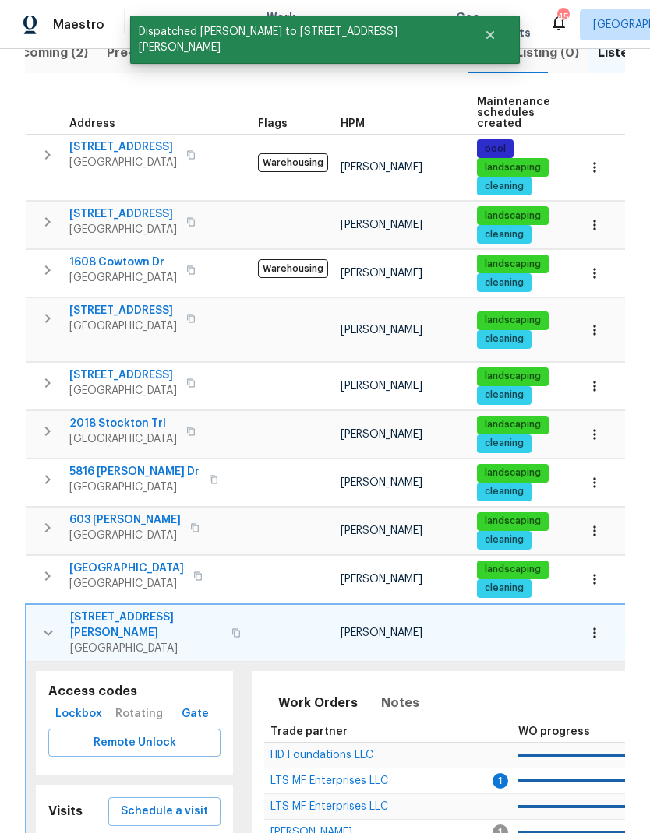
click at [40, 624] on icon "button" at bounding box center [48, 633] width 19 height 19
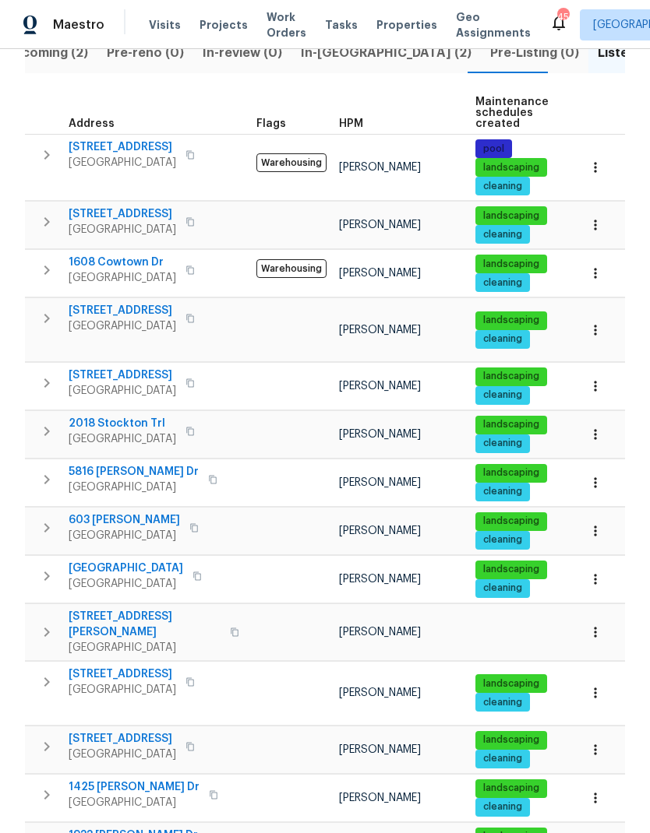
click at [51, 738] on icon "button" at bounding box center [46, 747] width 19 height 19
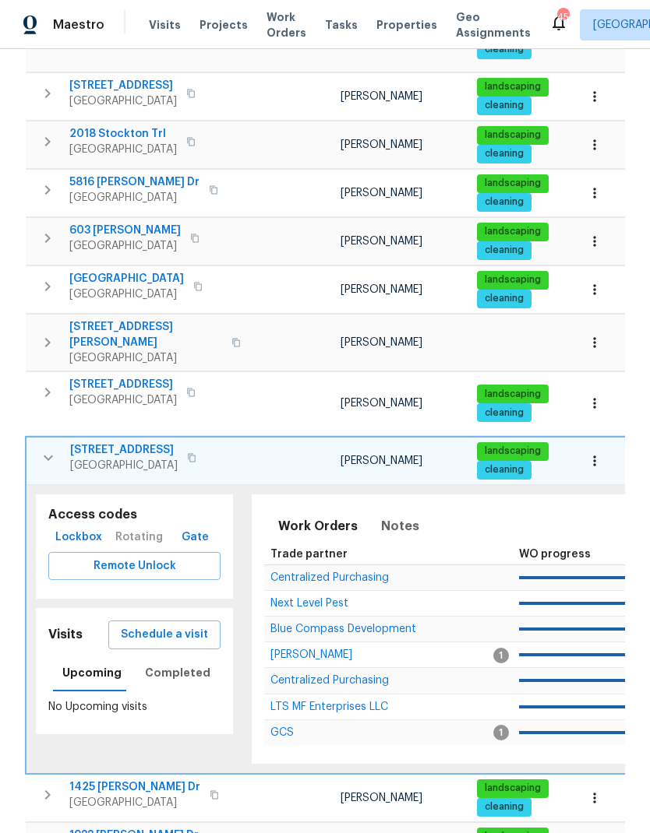
scroll to position [489, 0]
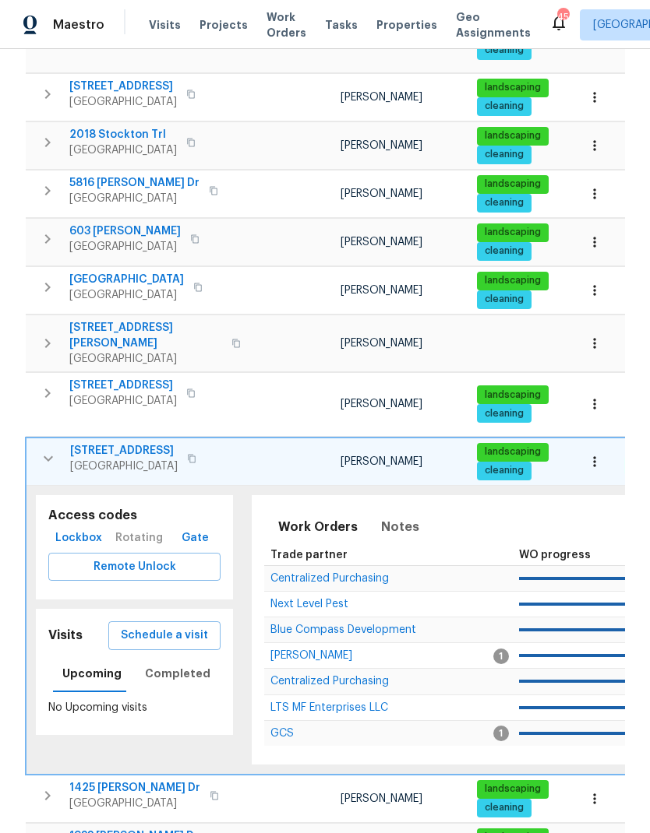
click at [185, 626] on span "Schedule a visit" at bounding box center [164, 635] width 87 height 19
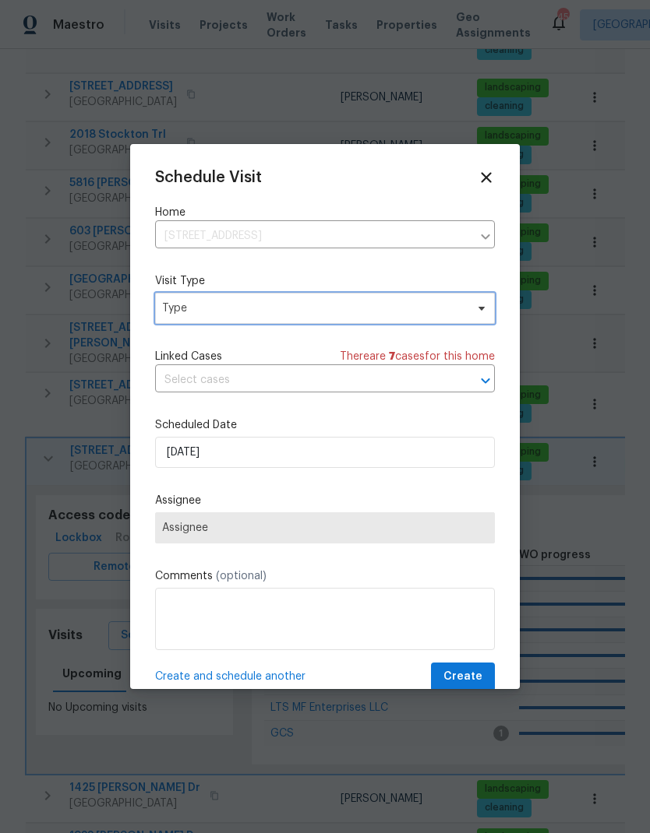
click at [324, 312] on span "Type" at bounding box center [313, 309] width 303 height 16
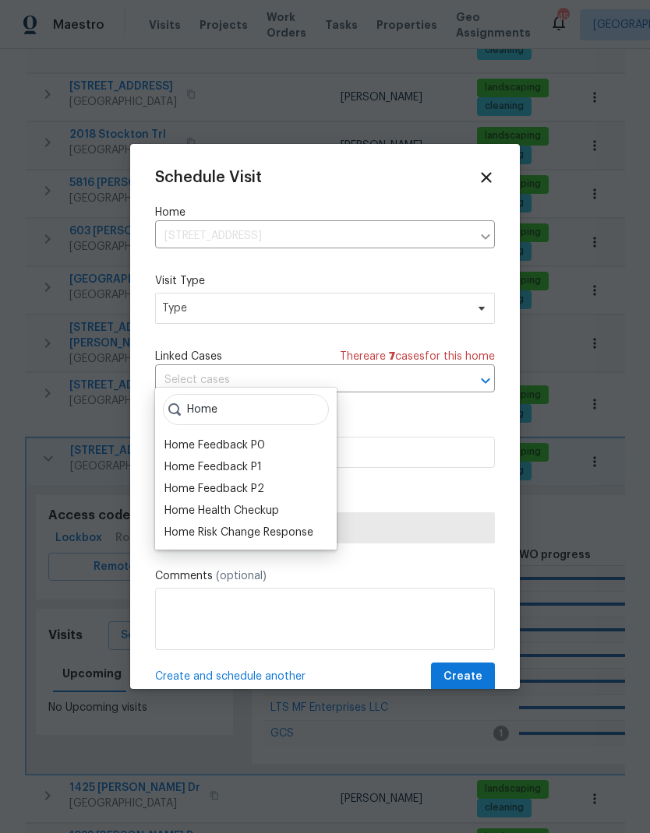
type input "Home"
click at [268, 503] on div "Home Health Checkup" at bounding box center [221, 511] width 114 height 16
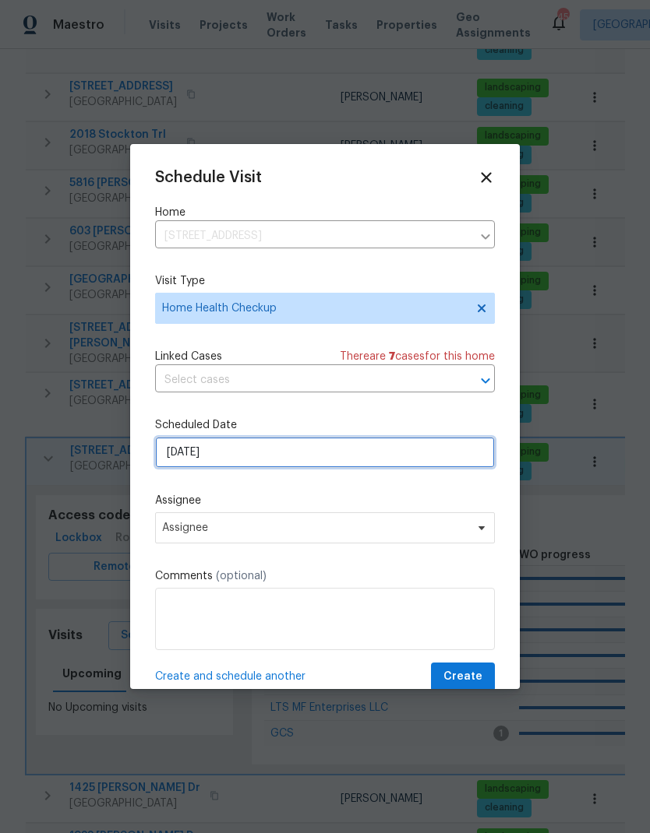
click at [289, 445] on input "8/25/2025" at bounding box center [325, 452] width 340 height 31
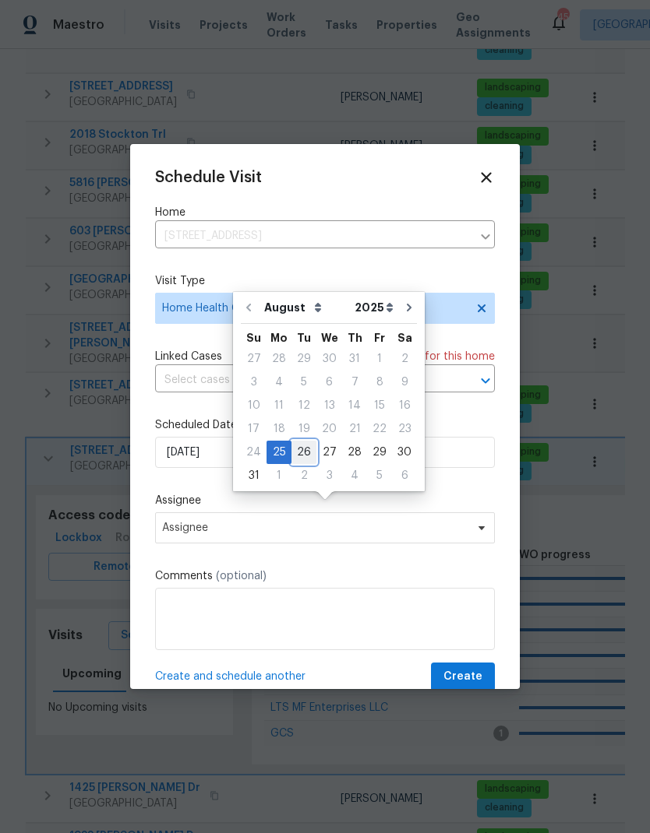
click at [301, 442] on div "26" at bounding box center [303, 453] width 25 height 22
type input "8/26/2025"
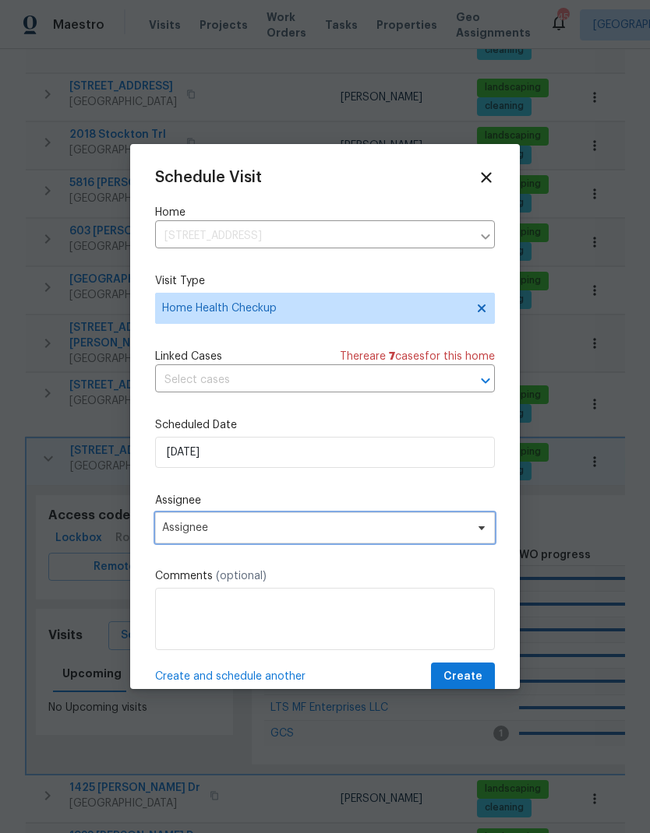
click at [305, 532] on span "Assignee" at bounding box center [314, 528] width 305 height 12
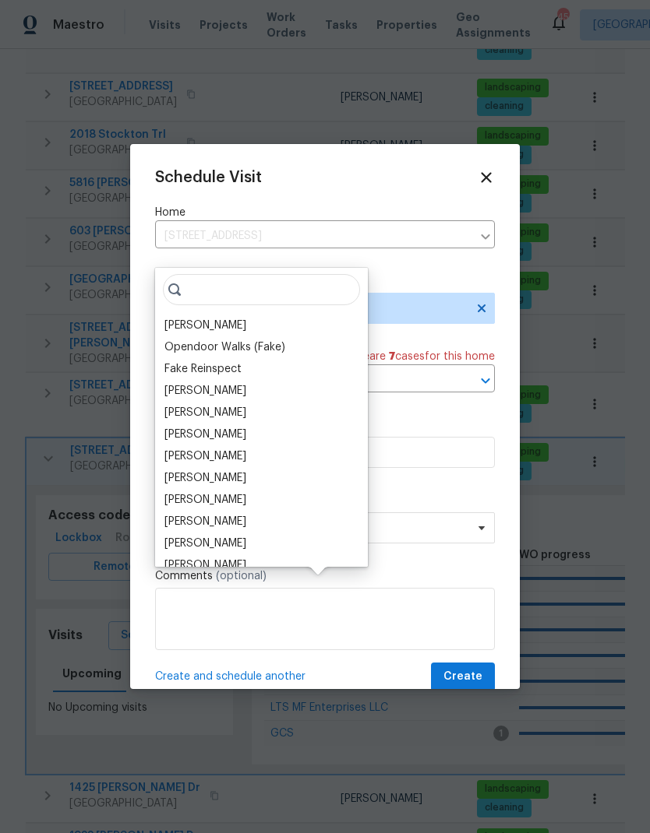
click at [229, 318] on div "[PERSON_NAME]" at bounding box center [205, 326] width 82 height 16
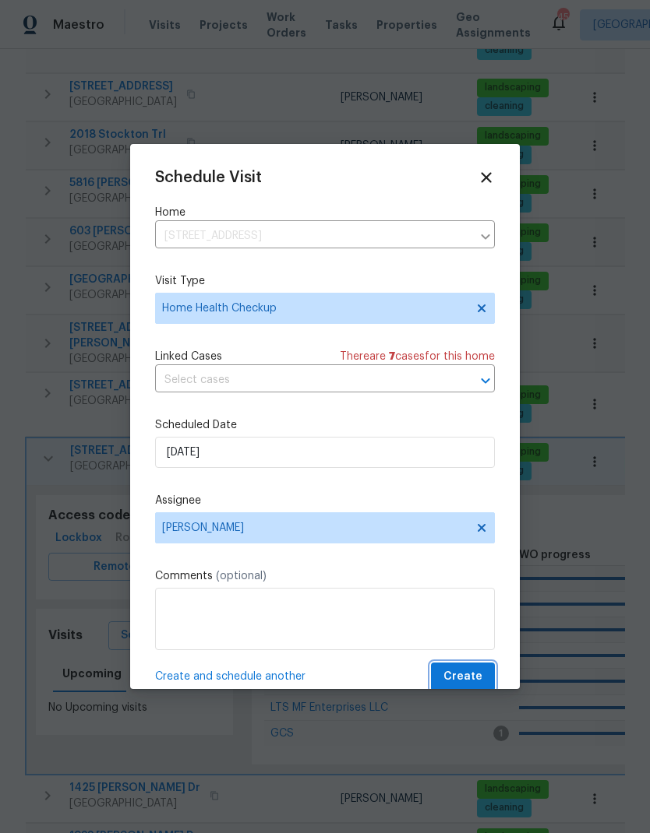
click at [472, 678] on span "Create" at bounding box center [462, 676] width 39 height 19
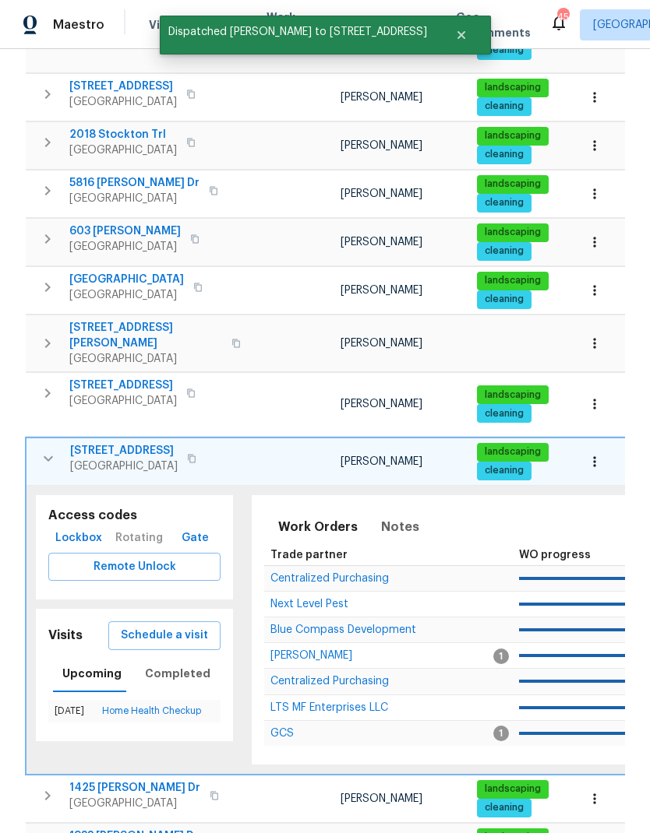
click at [55, 449] on icon "button" at bounding box center [48, 458] width 19 height 19
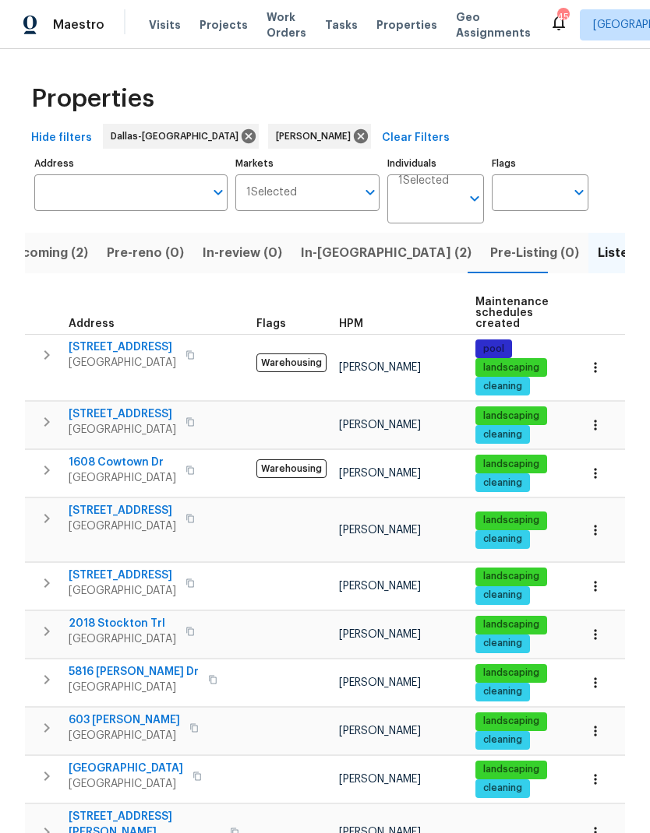
scroll to position [0, 0]
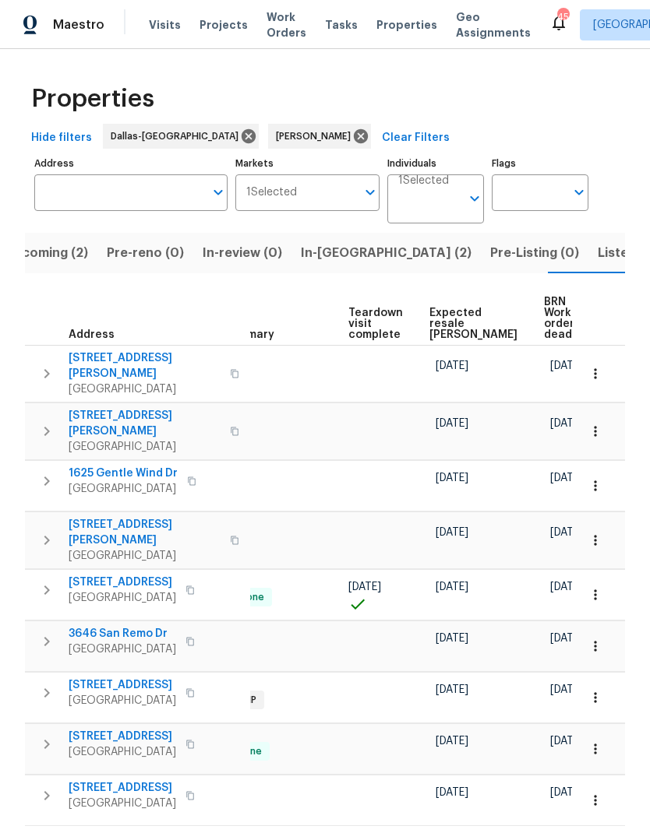
scroll to position [0, 340]
click at [443, 308] on span "Expected resale COE" at bounding box center [474, 324] width 88 height 33
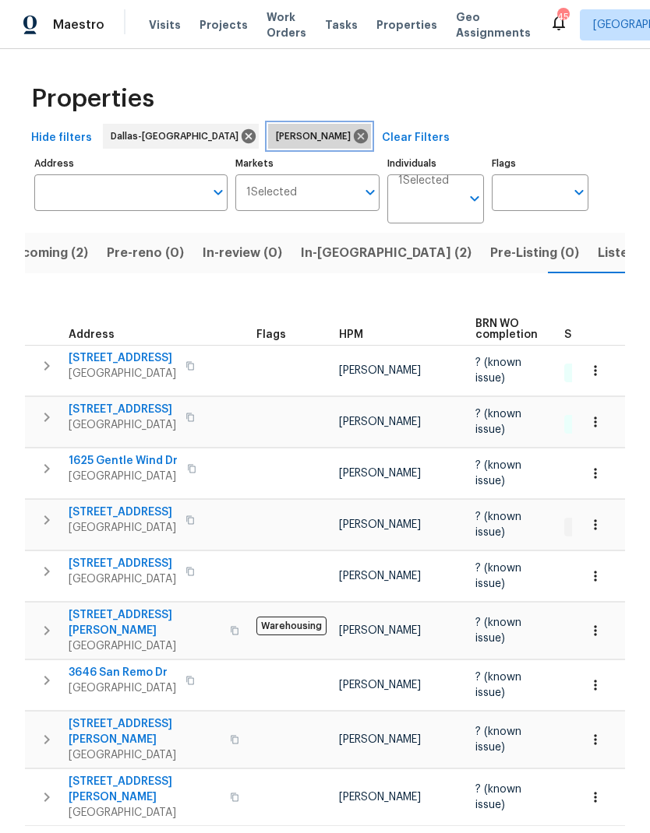
click at [354, 134] on icon at bounding box center [361, 136] width 14 height 14
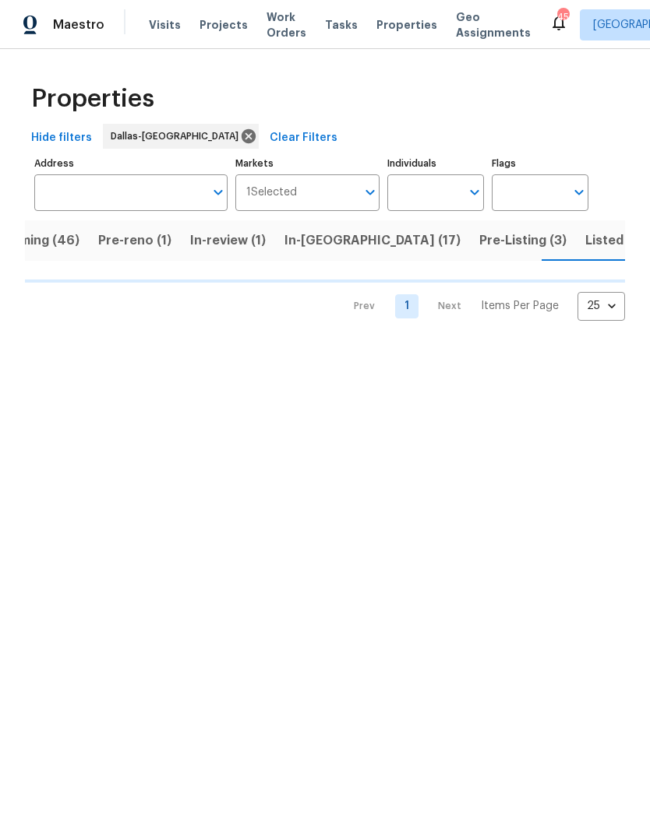
scroll to position [0, 50]
click at [477, 246] on span "Pre-Listing (3)" at bounding box center [520, 241] width 87 height 22
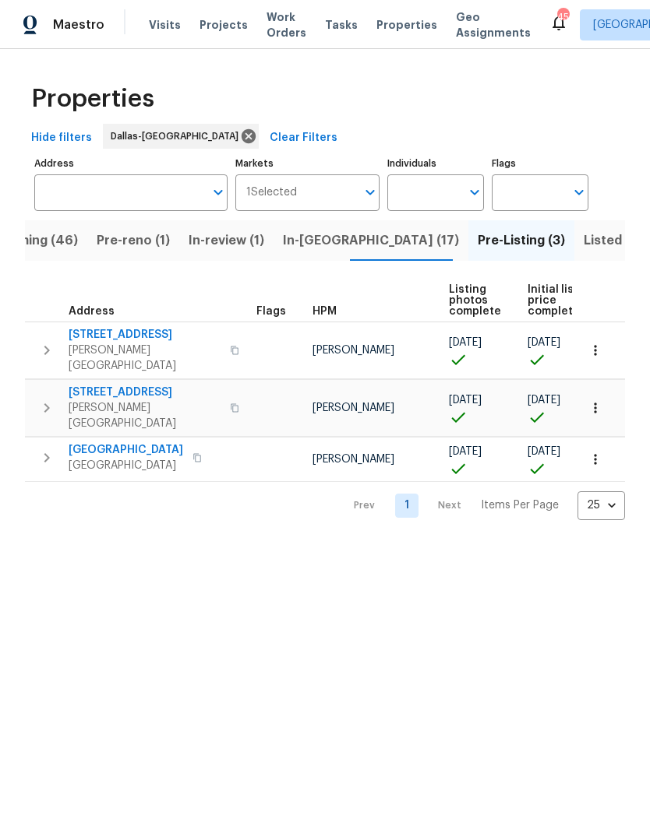
click at [152, 333] on span "309 Cherrywood Trl" at bounding box center [145, 335] width 152 height 16
click at [130, 331] on span "309 Cherrywood Trl" at bounding box center [145, 335] width 152 height 16
click at [154, 385] on span "9010 Bald Cypress St" at bounding box center [145, 393] width 152 height 16
click at [157, 385] on span "9010 Bald Cypress St" at bounding box center [145, 393] width 152 height 16
click at [583, 234] on span "Listed (179)" at bounding box center [619, 241] width 72 height 22
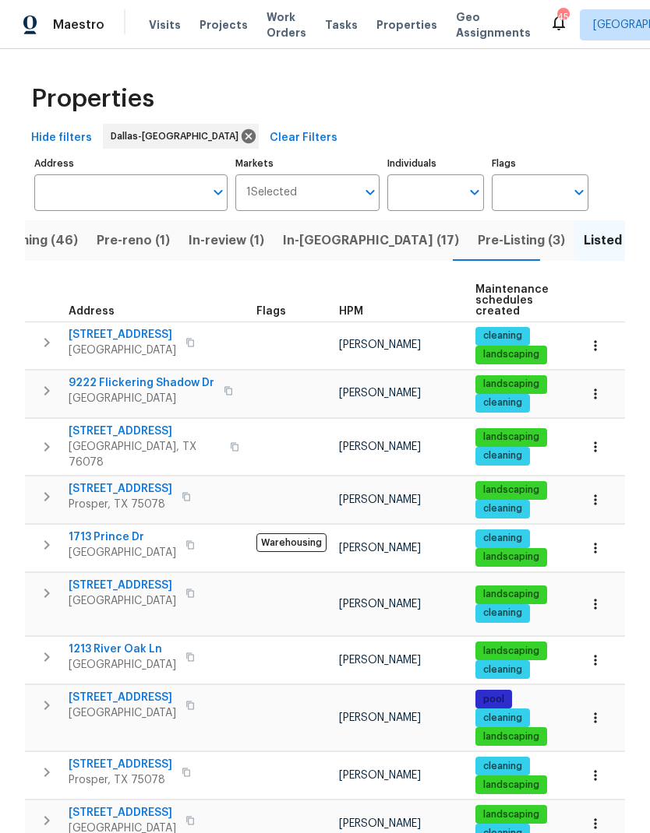
click at [140, 184] on input "Address" at bounding box center [119, 192] width 170 height 37
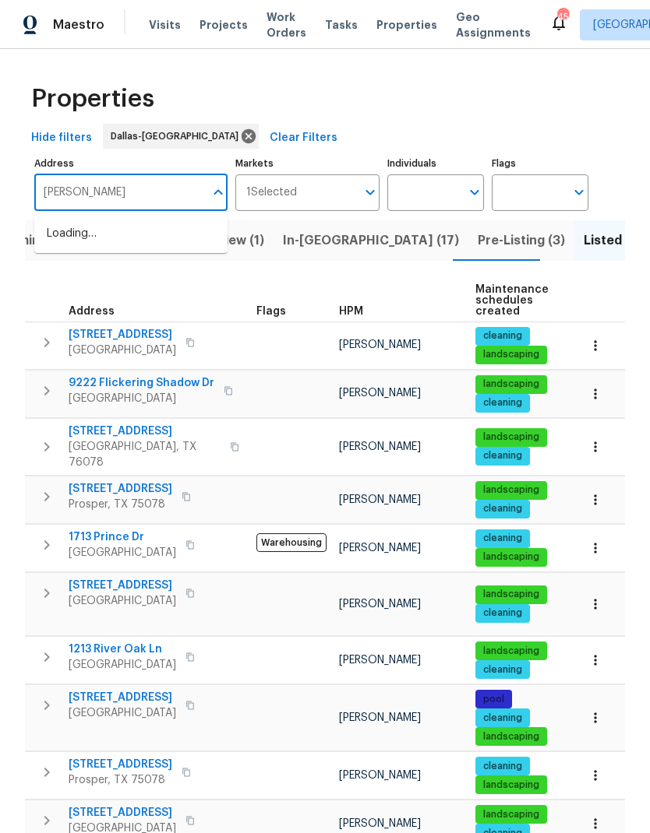
type input "lynn"
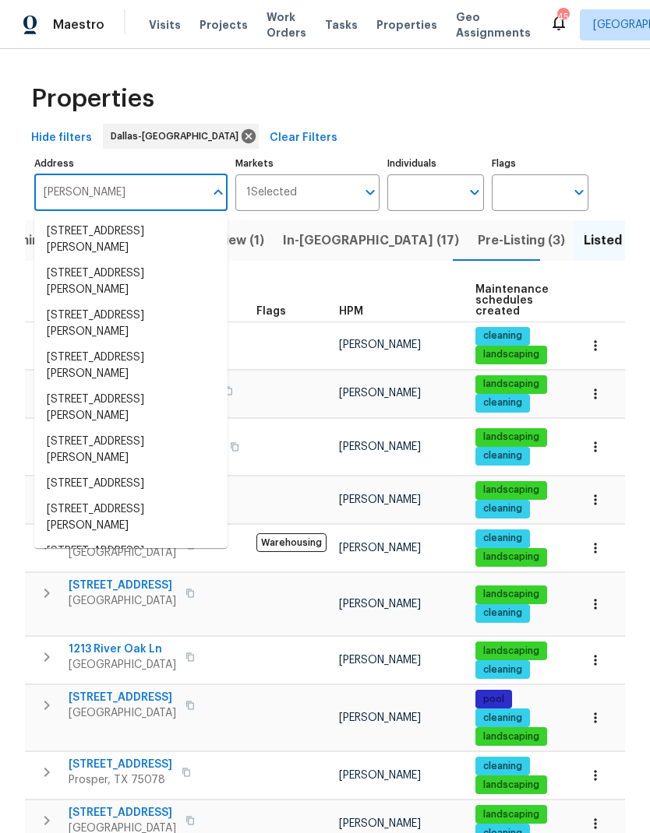
scroll to position [323, 0]
click at [165, 395] on li "435 Lynn St Richardson TX 75080" at bounding box center [130, 407] width 193 height 42
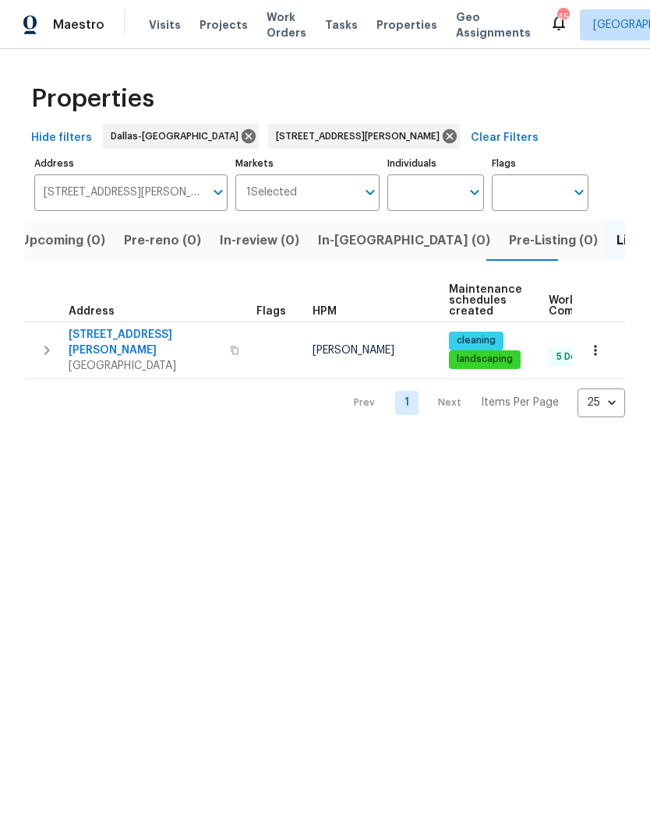
click at [106, 334] on span "435 Lynn St" at bounding box center [145, 342] width 152 height 31
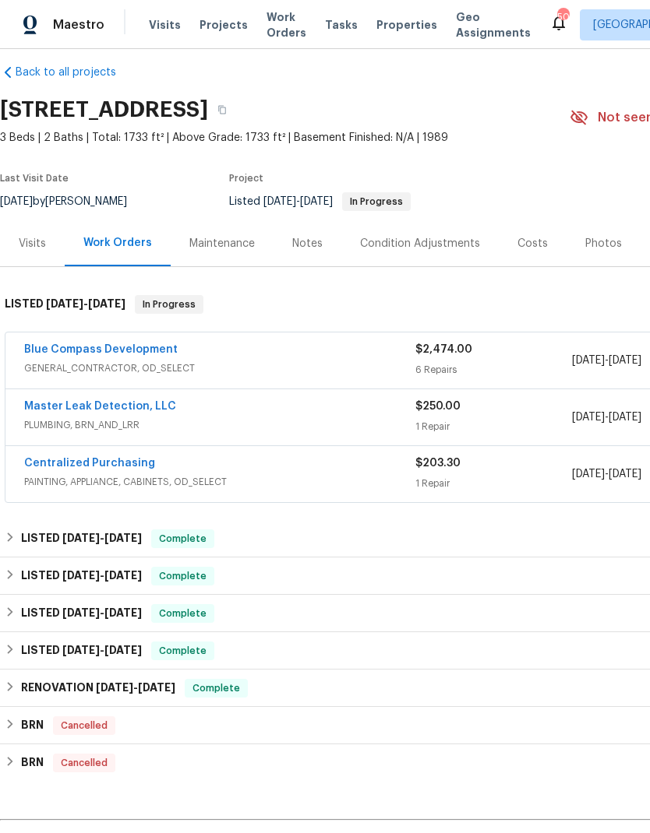
scroll to position [16, 0]
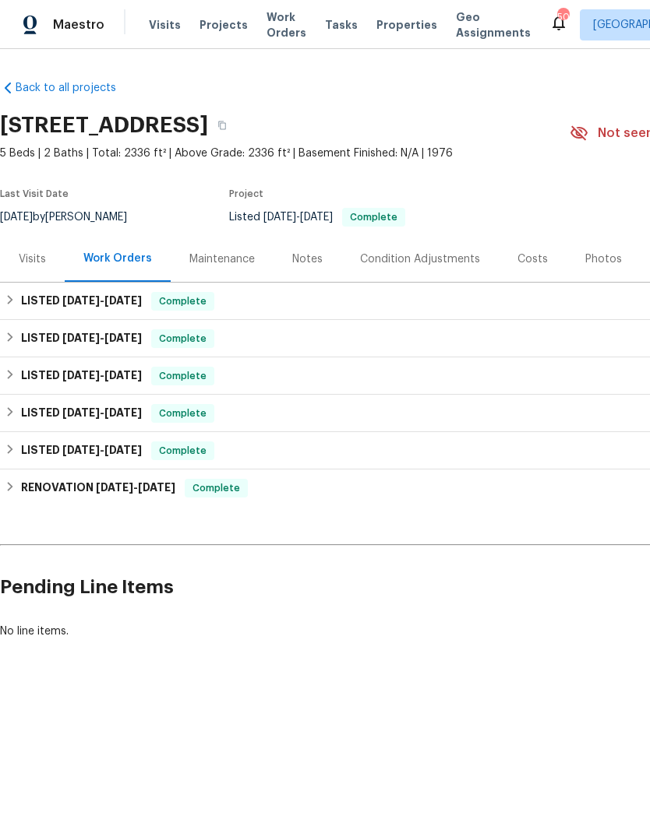
click at [33, 257] on div "Visits" at bounding box center [32, 260] width 27 height 16
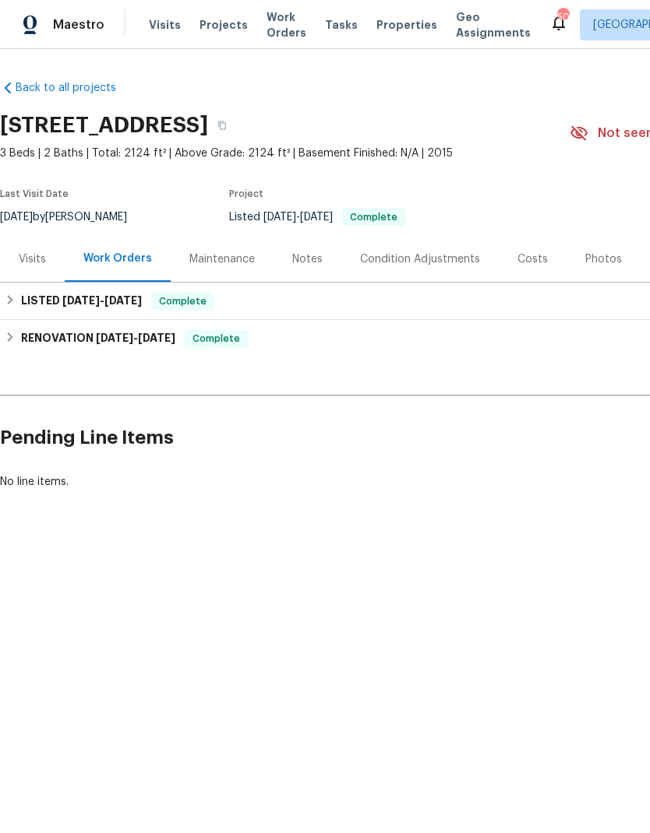
click at [36, 263] on div "Visits" at bounding box center [32, 260] width 27 height 16
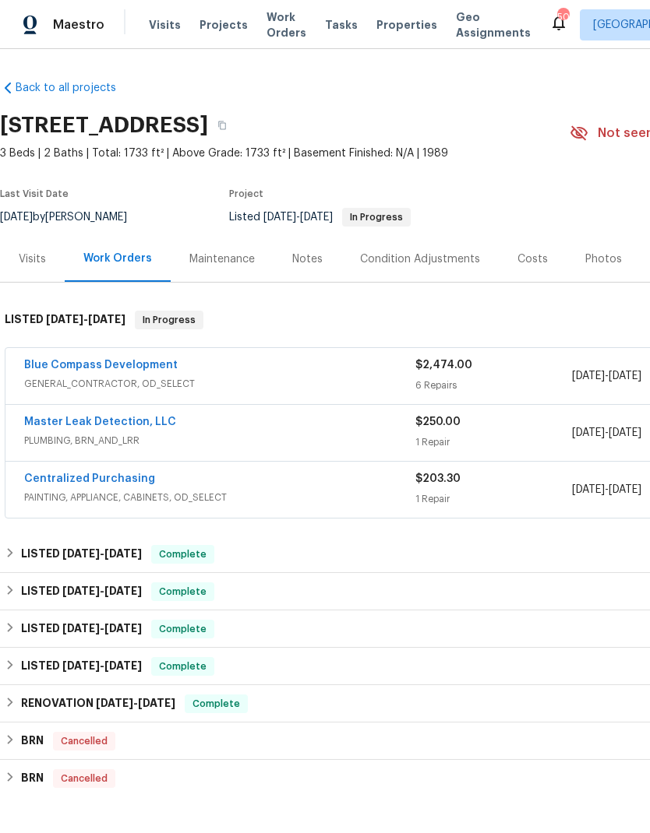
click at [26, 254] on div "Visits" at bounding box center [32, 260] width 27 height 16
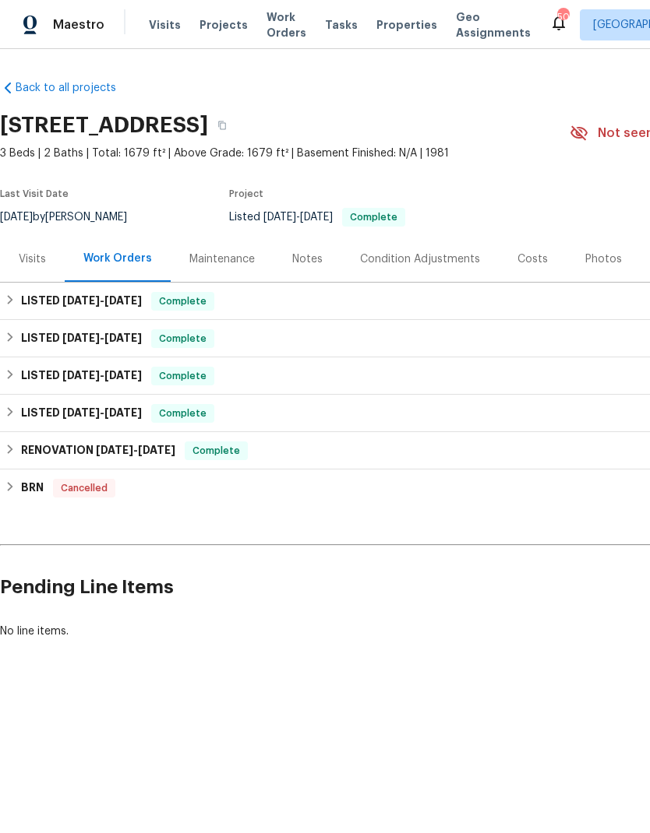
click at [30, 269] on div "Visits" at bounding box center [32, 259] width 65 height 46
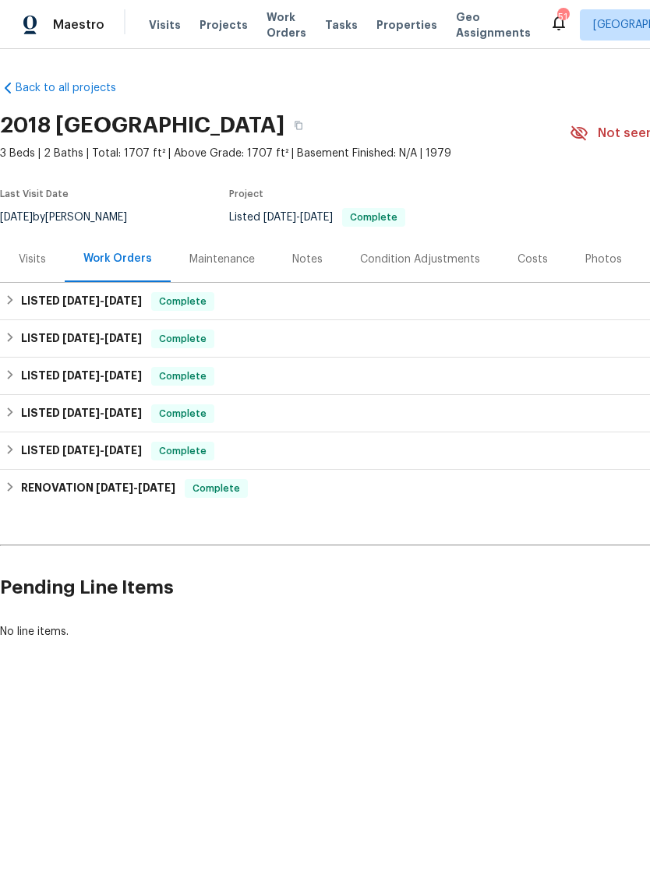
click at [31, 263] on div "Visits" at bounding box center [32, 260] width 27 height 16
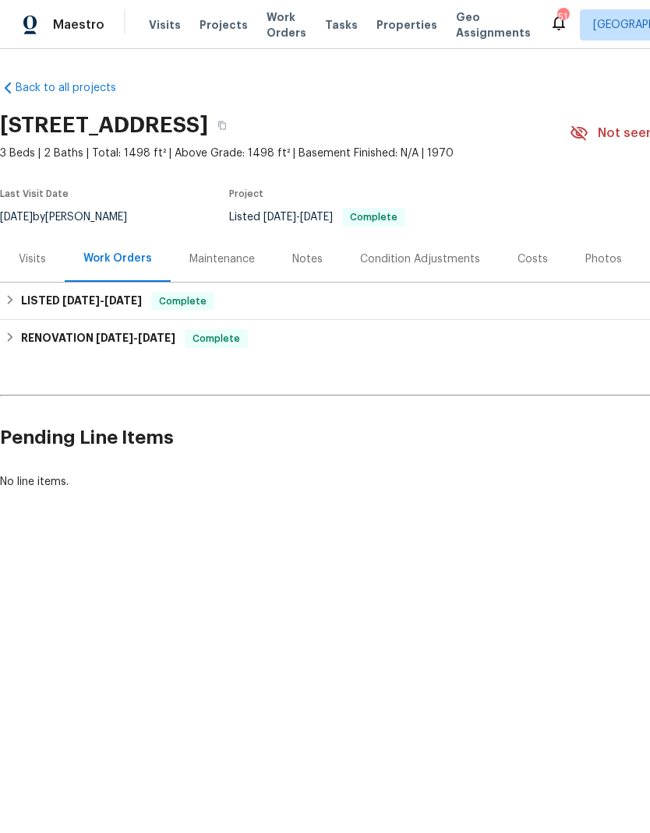
click at [32, 258] on div "Visits" at bounding box center [32, 260] width 27 height 16
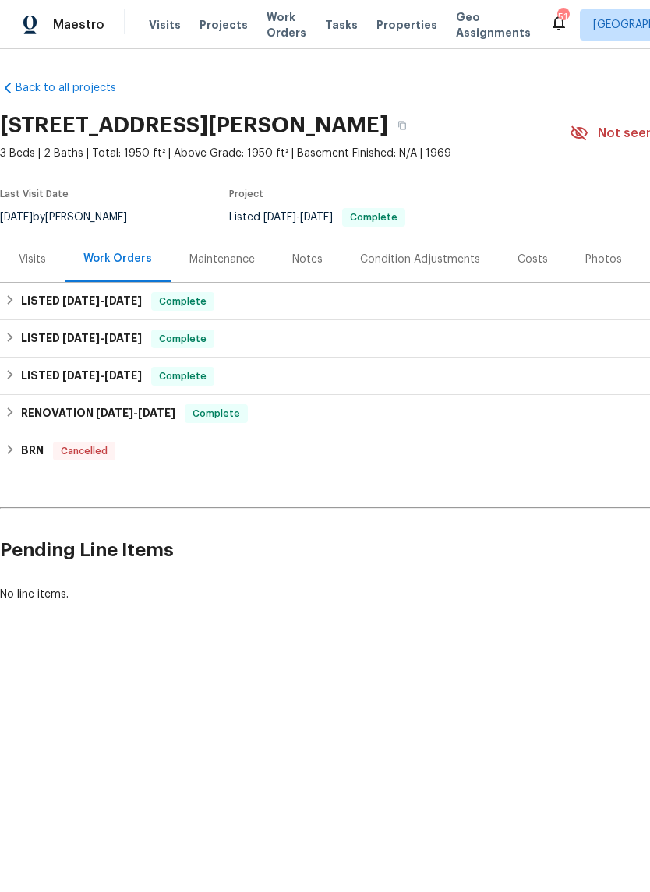
click at [33, 262] on div "Visits" at bounding box center [32, 260] width 27 height 16
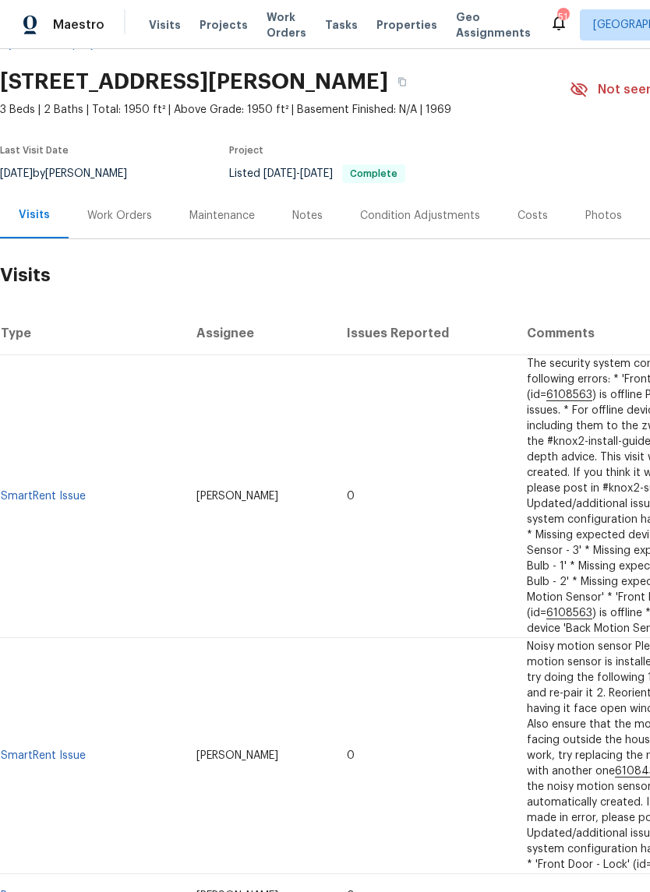
scroll to position [42, 0]
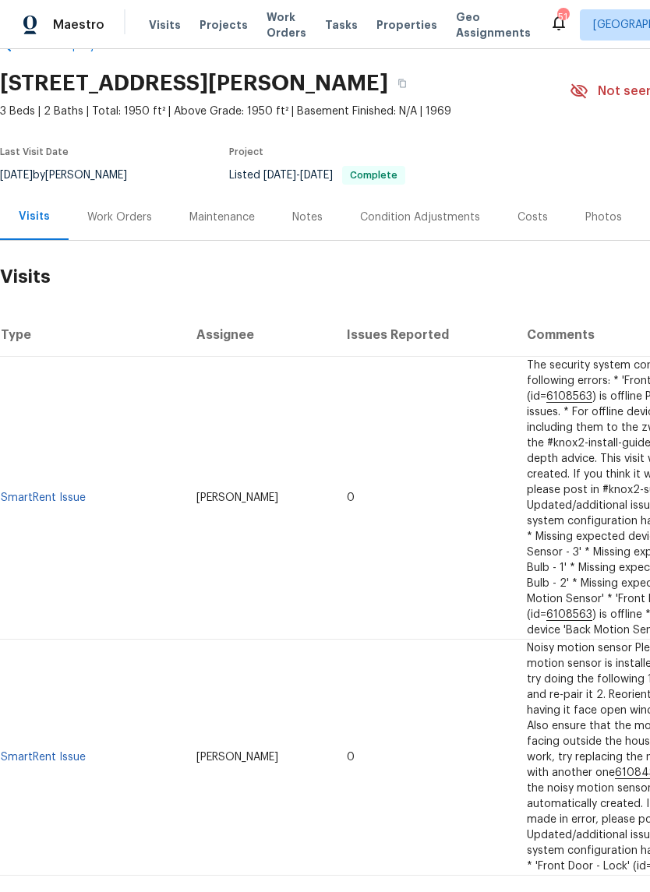
click at [29, 214] on div "Visits" at bounding box center [34, 217] width 31 height 16
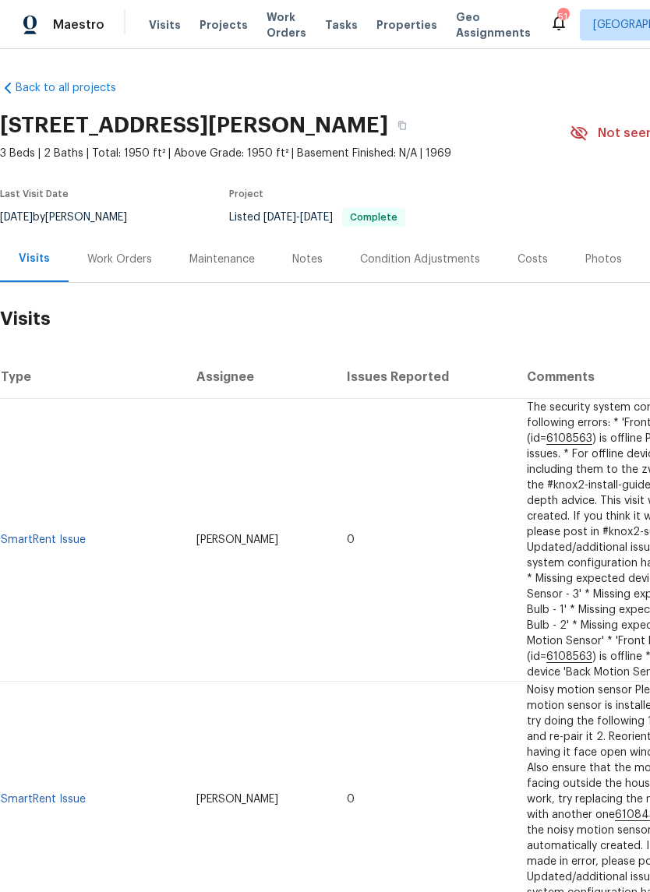
scroll to position [0, 0]
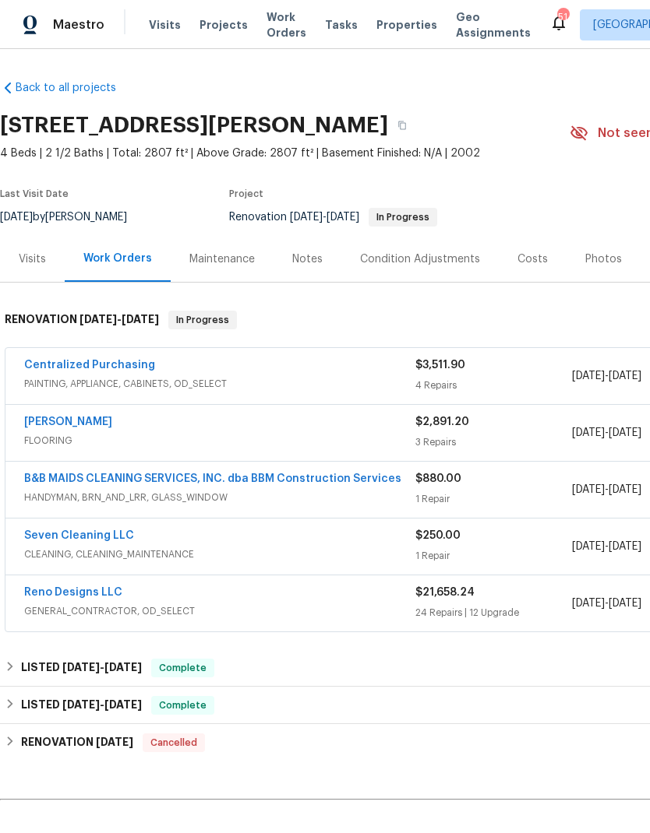
click at [586, 255] on div "Photos" at bounding box center [603, 260] width 37 height 16
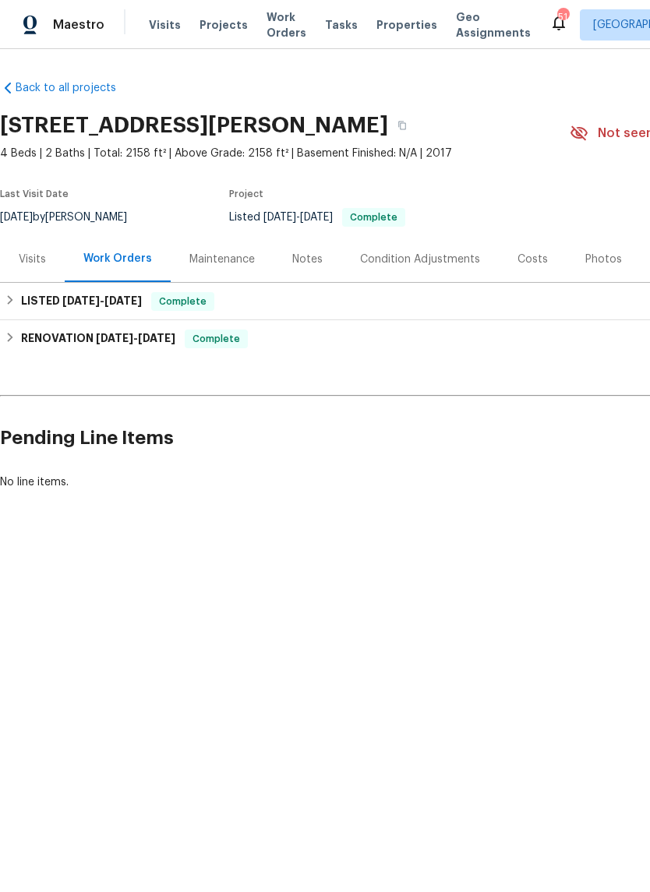
click at [595, 257] on div "Photos" at bounding box center [603, 260] width 37 height 16
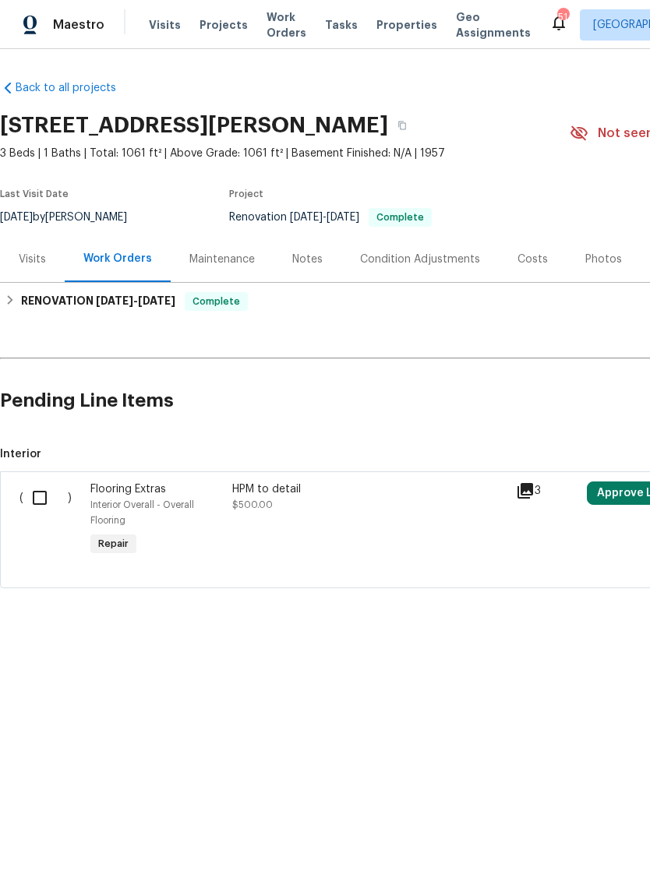
click at [38, 266] on div "Visits" at bounding box center [32, 260] width 27 height 16
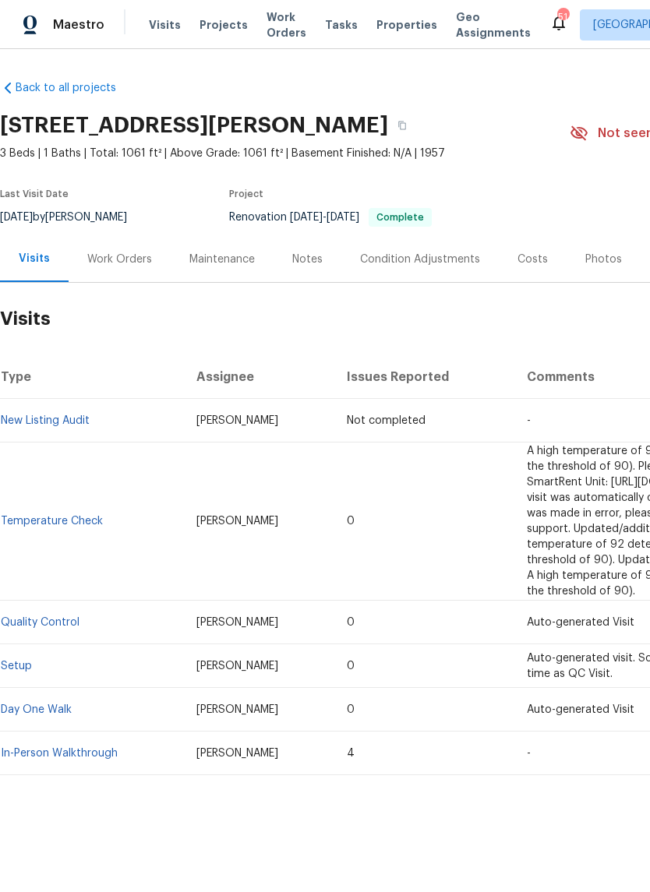
click at [590, 256] on div "Photos" at bounding box center [603, 260] width 37 height 16
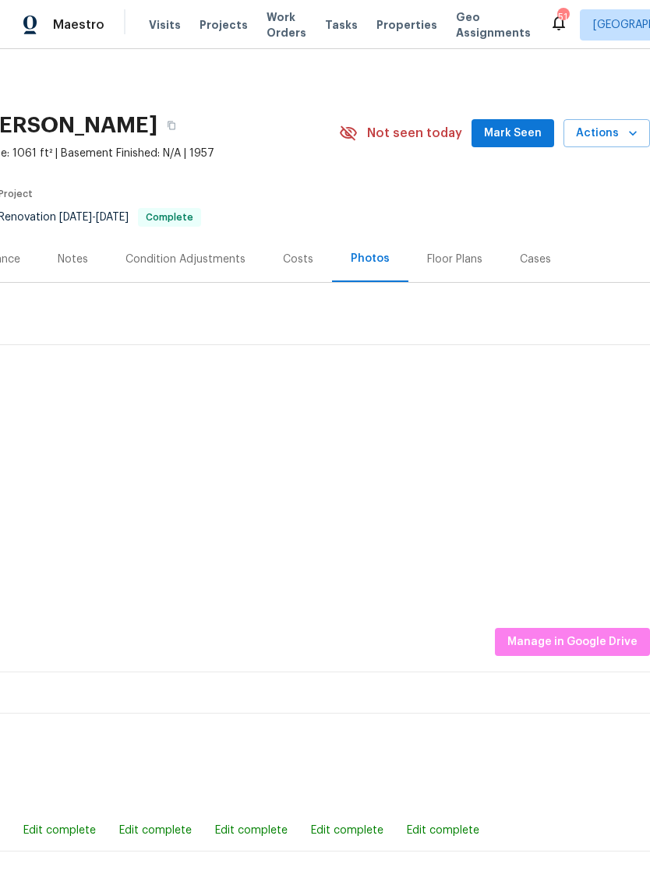
scroll to position [0, 231]
